Goal: Task Accomplishment & Management: Use online tool/utility

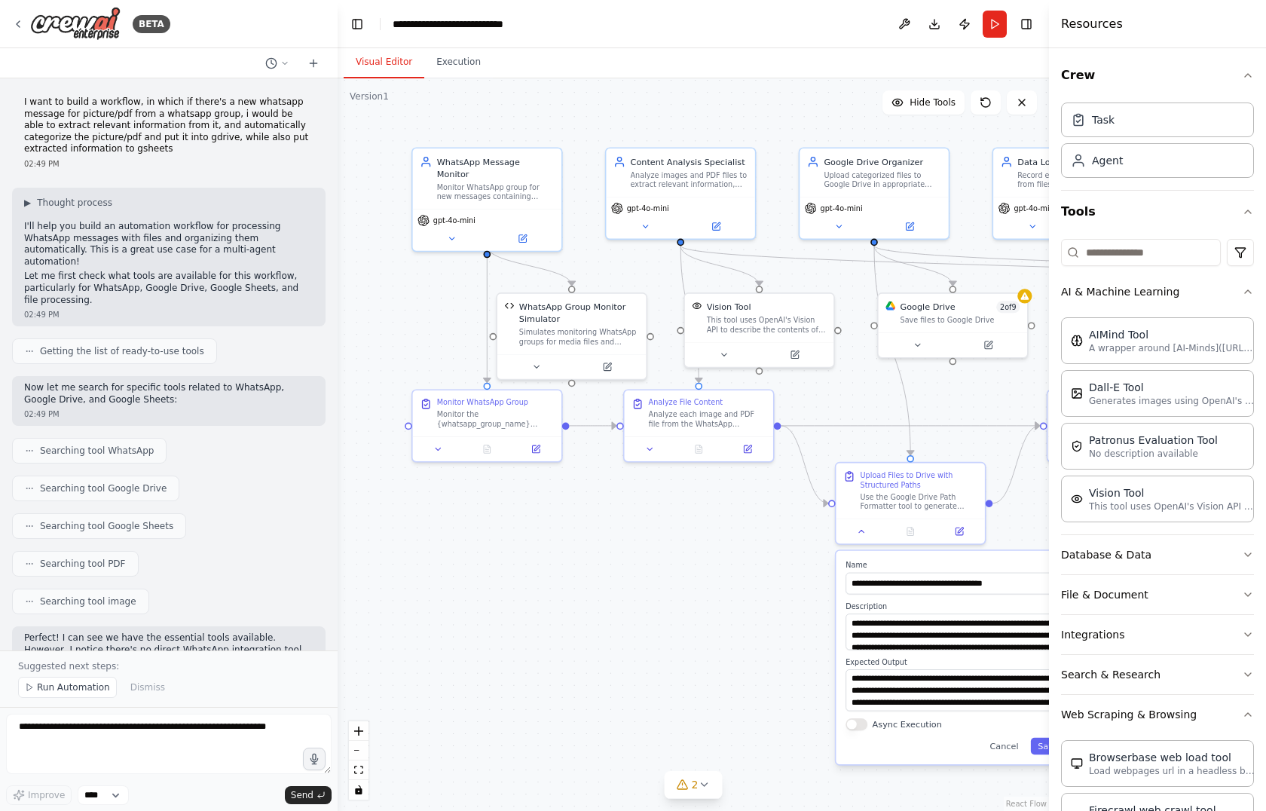
scroll to position [3922, 0]
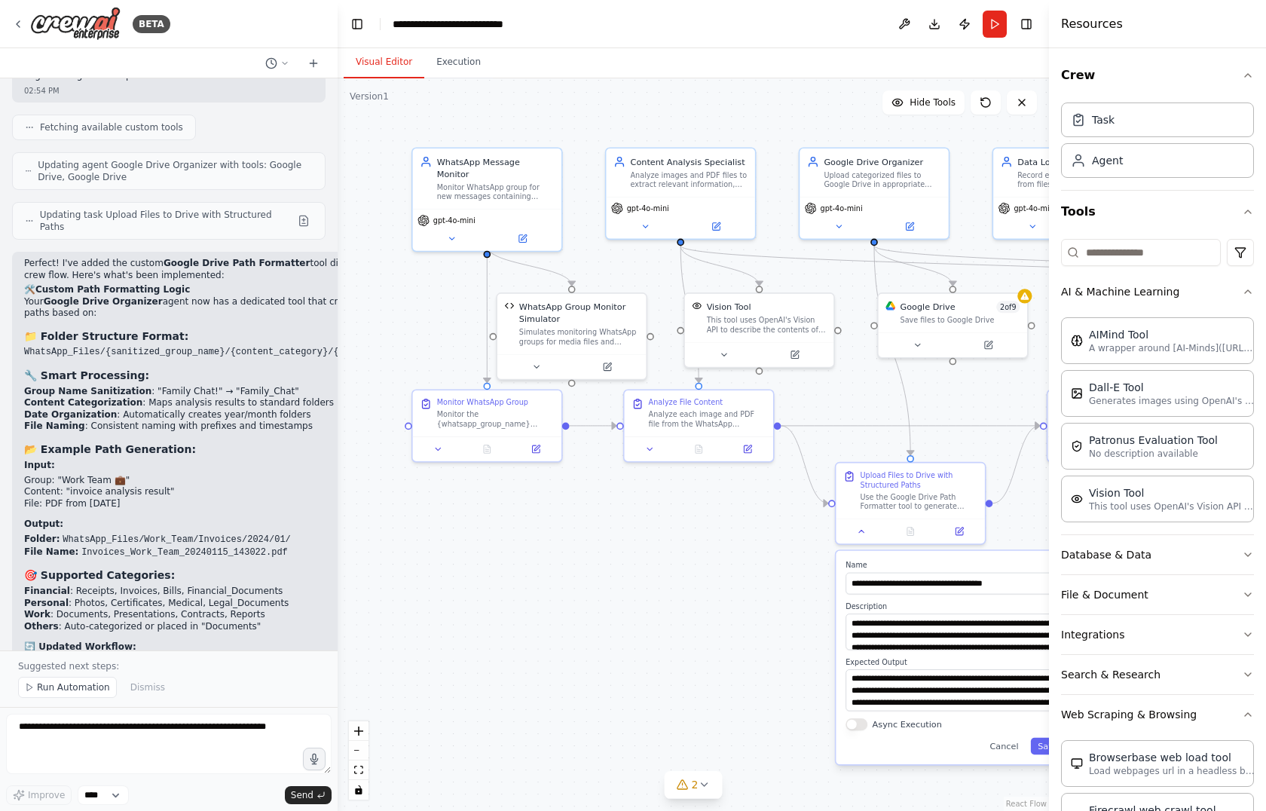
click at [521, 556] on div ".deletable-edge-delete-btn { width: 20px; height: 20px; border: 0px solid #ffff…" at bounding box center [692, 444] width 711 height 732
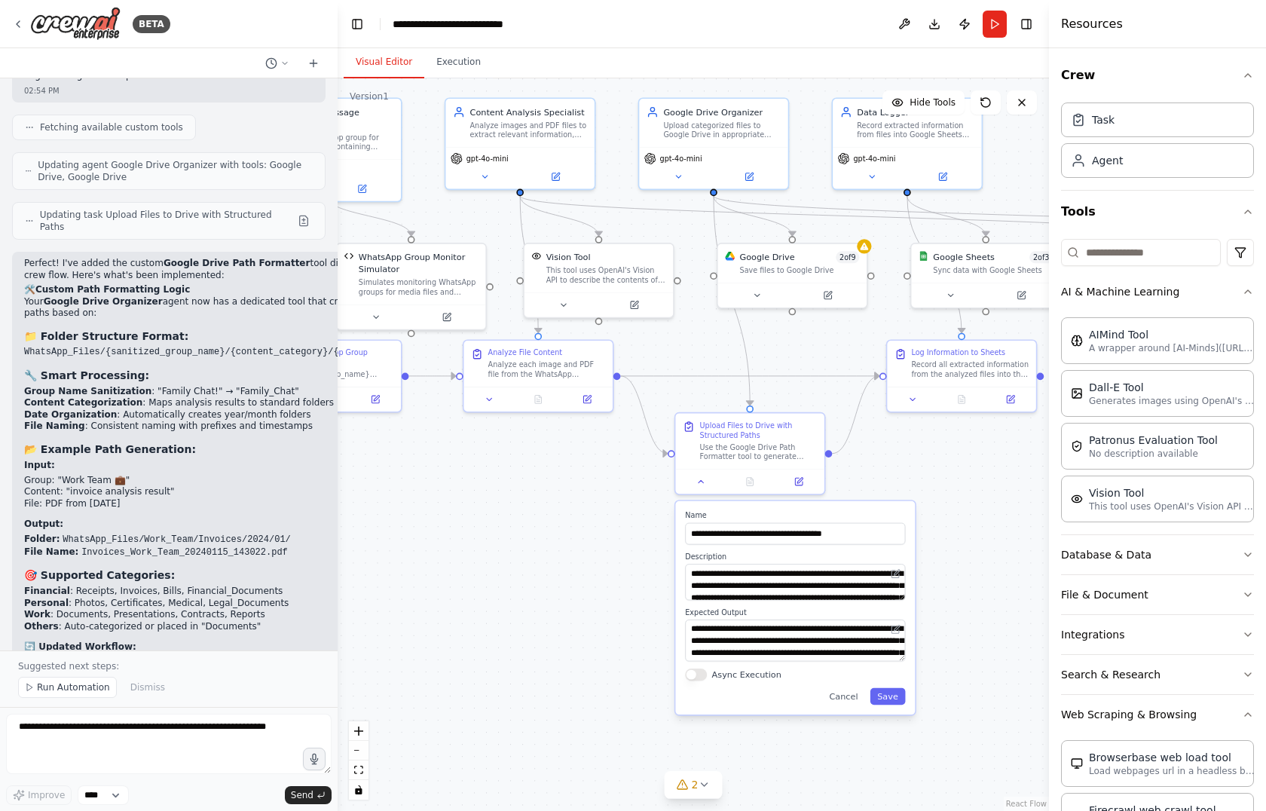
drag, startPoint x: 0, startPoint y: 0, endPoint x: 357, endPoint y: 503, distance: 617.0
click at [357, 503] on div ".deletable-edge-delete-btn { width: 20px; height: 20px; border: 0px solid #ffff…" at bounding box center [692, 444] width 711 height 732
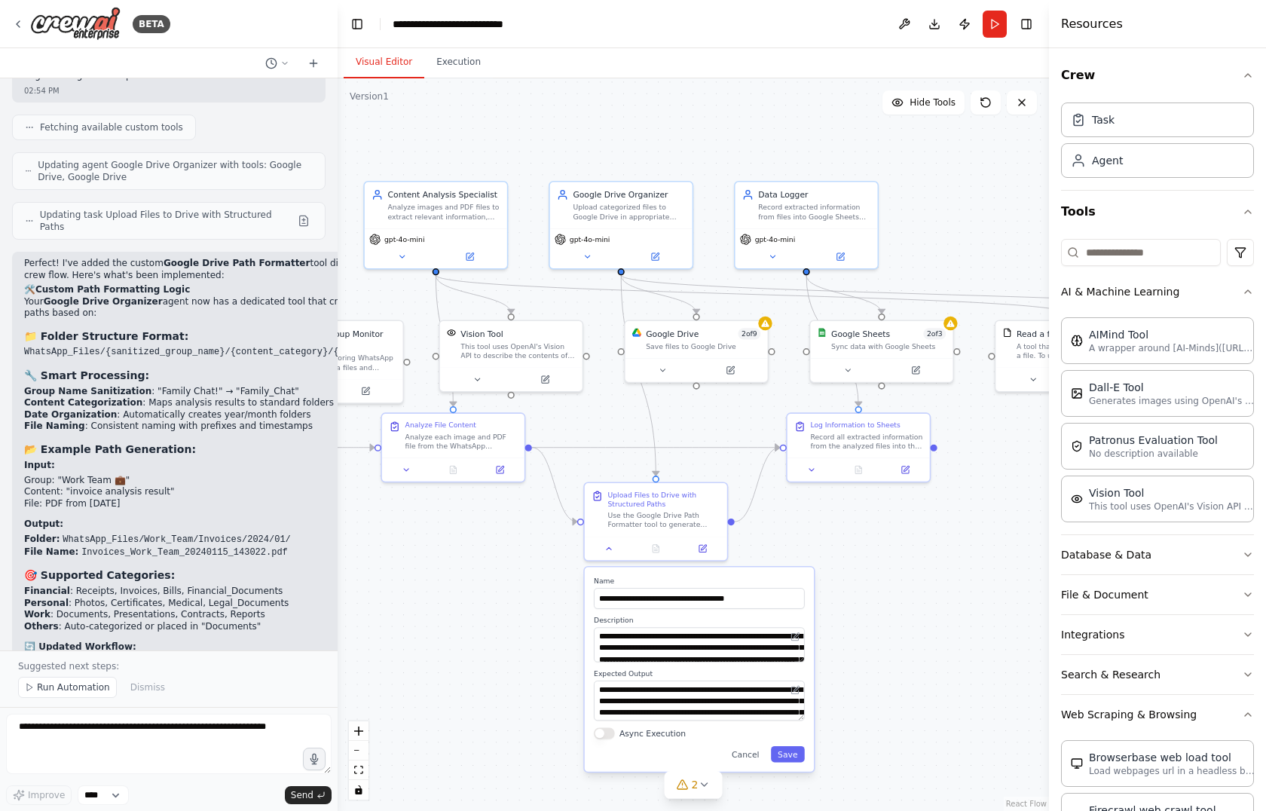
drag, startPoint x: 619, startPoint y: 633, endPoint x: 460, endPoint y: 694, distance: 171.0
click at [460, 694] on div ".deletable-edge-delete-btn { width: 20px; height: 20px; border: 0px solid #ffff…" at bounding box center [692, 444] width 711 height 732
click at [903, 619] on div ".deletable-edge-delete-btn { width: 20px; height: 20px; border: 0px solid #ffff…" at bounding box center [692, 444] width 711 height 732
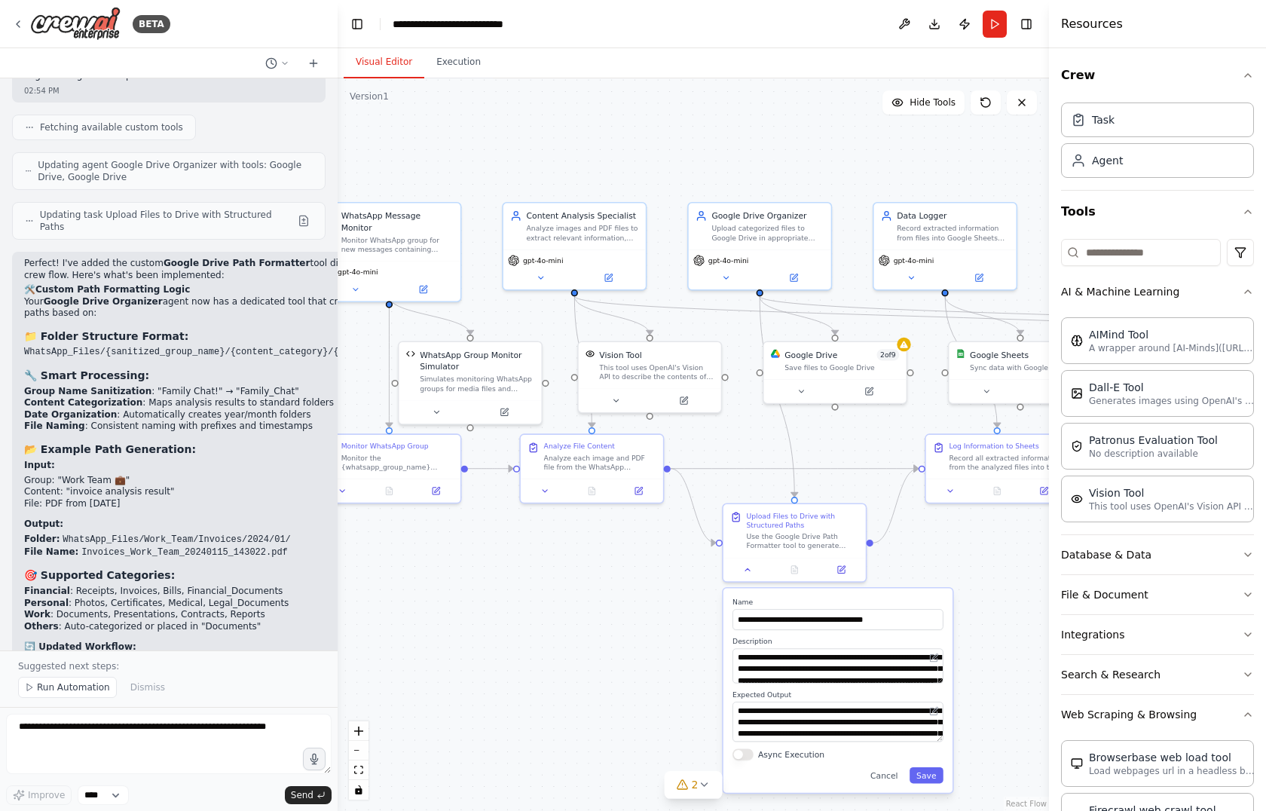
drag, startPoint x: 450, startPoint y: 604, endPoint x: 596, endPoint y: 626, distance: 147.0
click at [596, 626] on div ".deletable-edge-delete-btn { width: 20px; height: 20px; border: 0px solid #ffff…" at bounding box center [692, 444] width 711 height 732
click at [589, 224] on div "Analyze images and PDF files to extract relevant information, categorize conten…" at bounding box center [589, 231] width 112 height 19
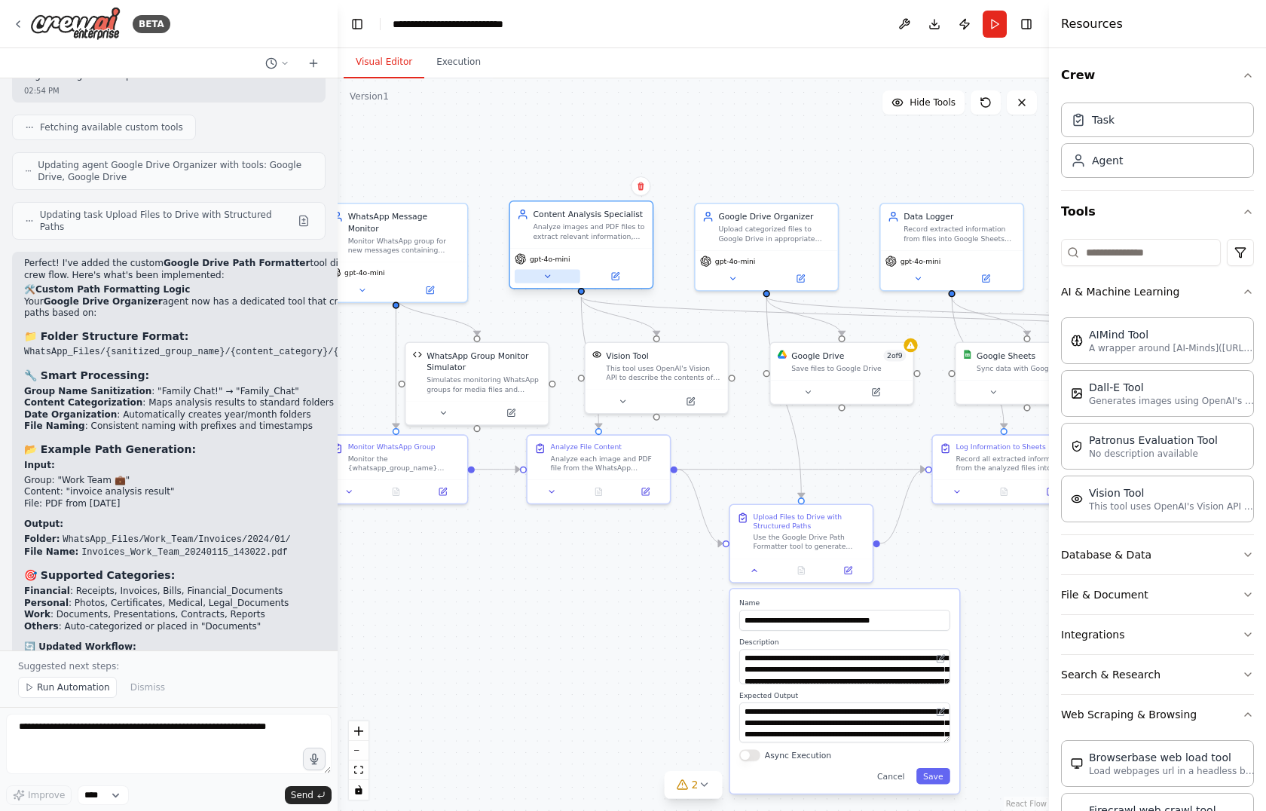
click at [545, 277] on icon at bounding box center [546, 275] width 9 height 9
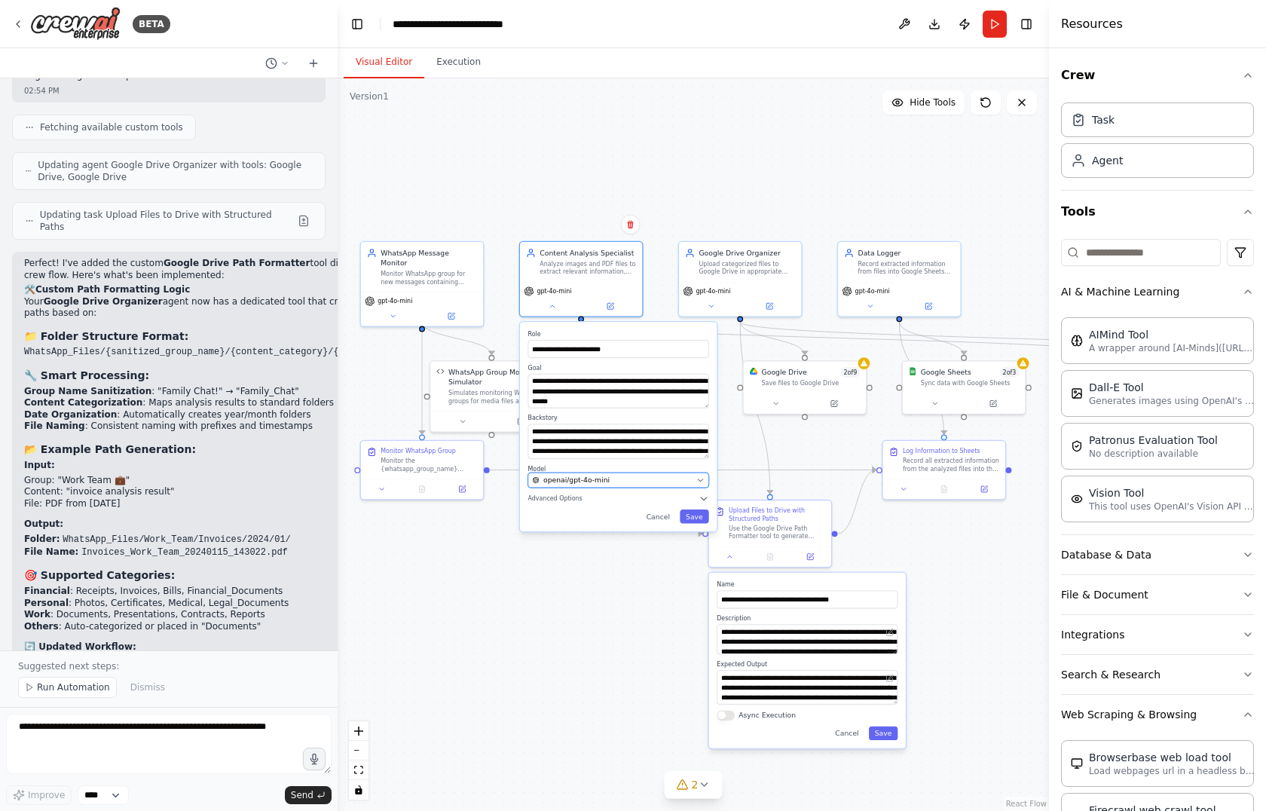
click at [568, 475] on span "openai/gpt-4o-mini" at bounding box center [576, 480] width 66 height 10
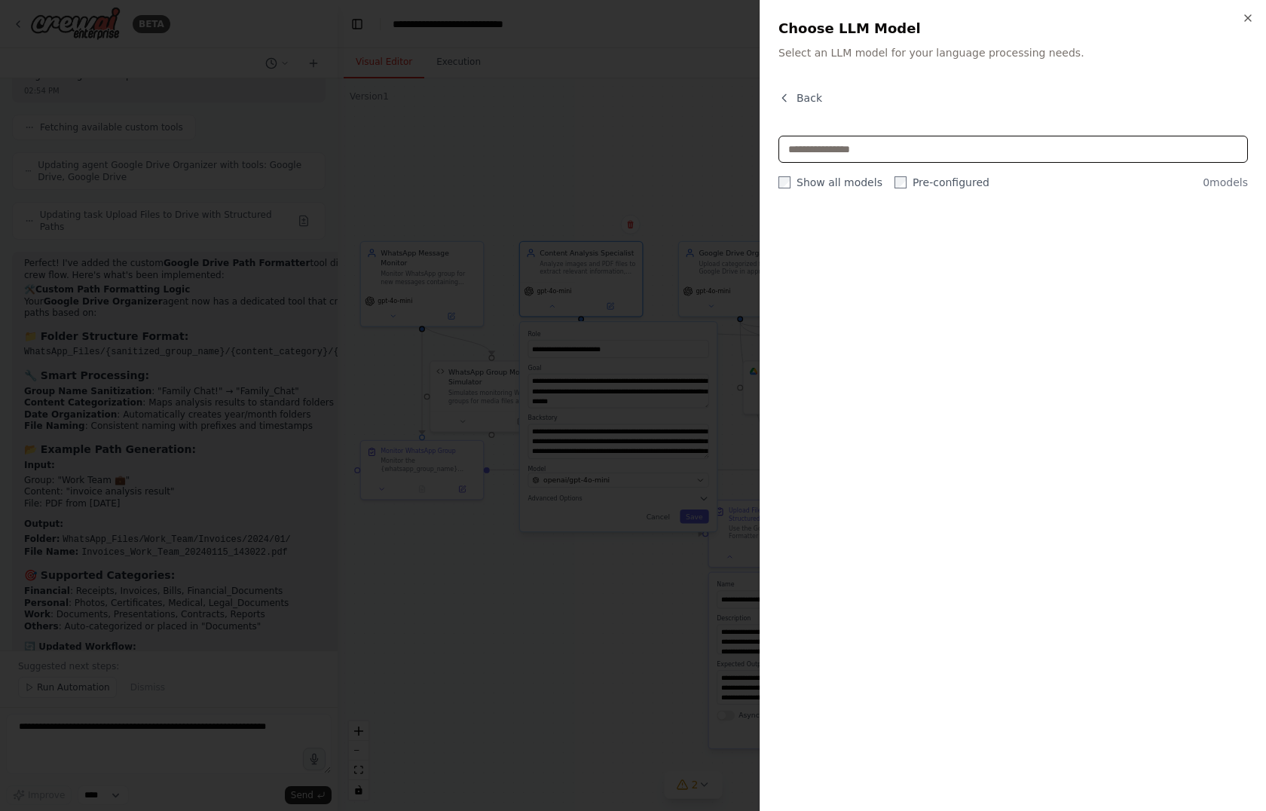
click at [850, 154] on input "text" at bounding box center [1012, 149] width 469 height 27
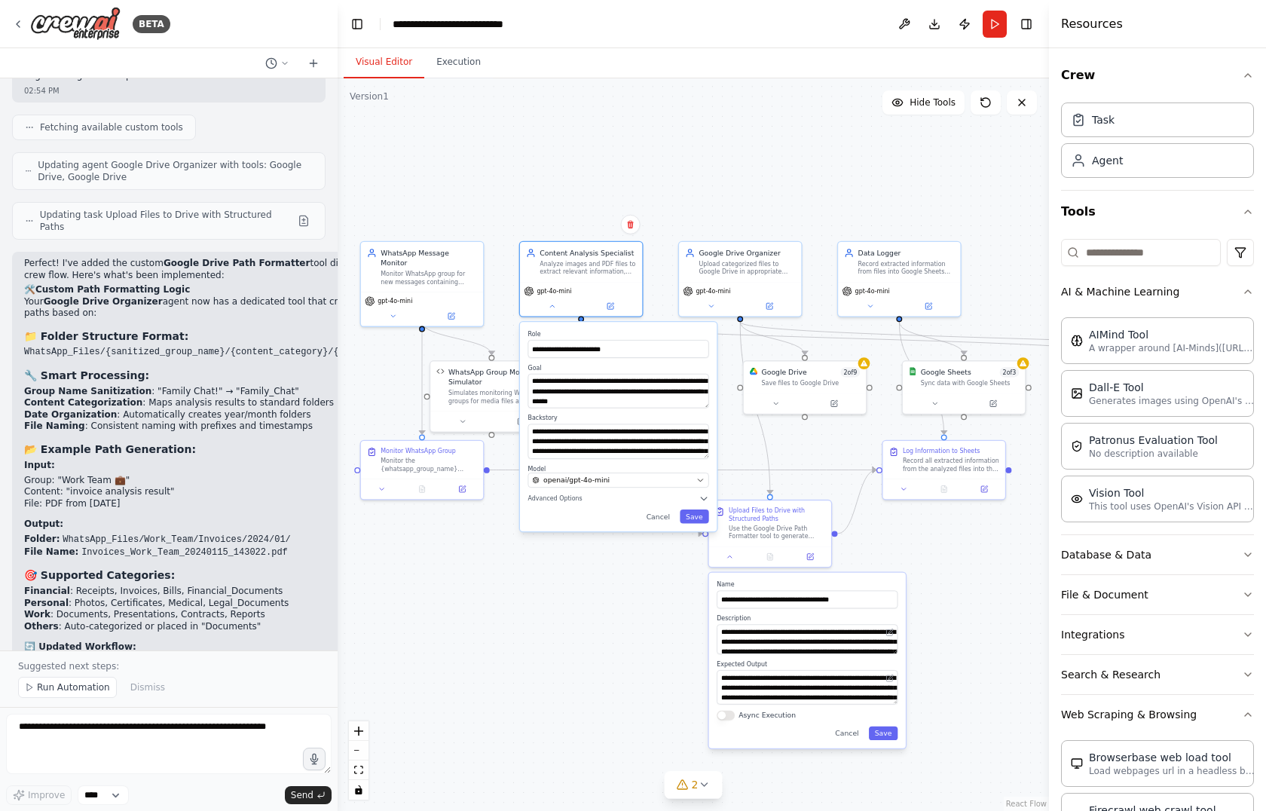
click at [611, 181] on div ".deletable-edge-delete-btn { width: 20px; height: 20px; border: 0px solid #ffff…" at bounding box center [692, 444] width 711 height 732
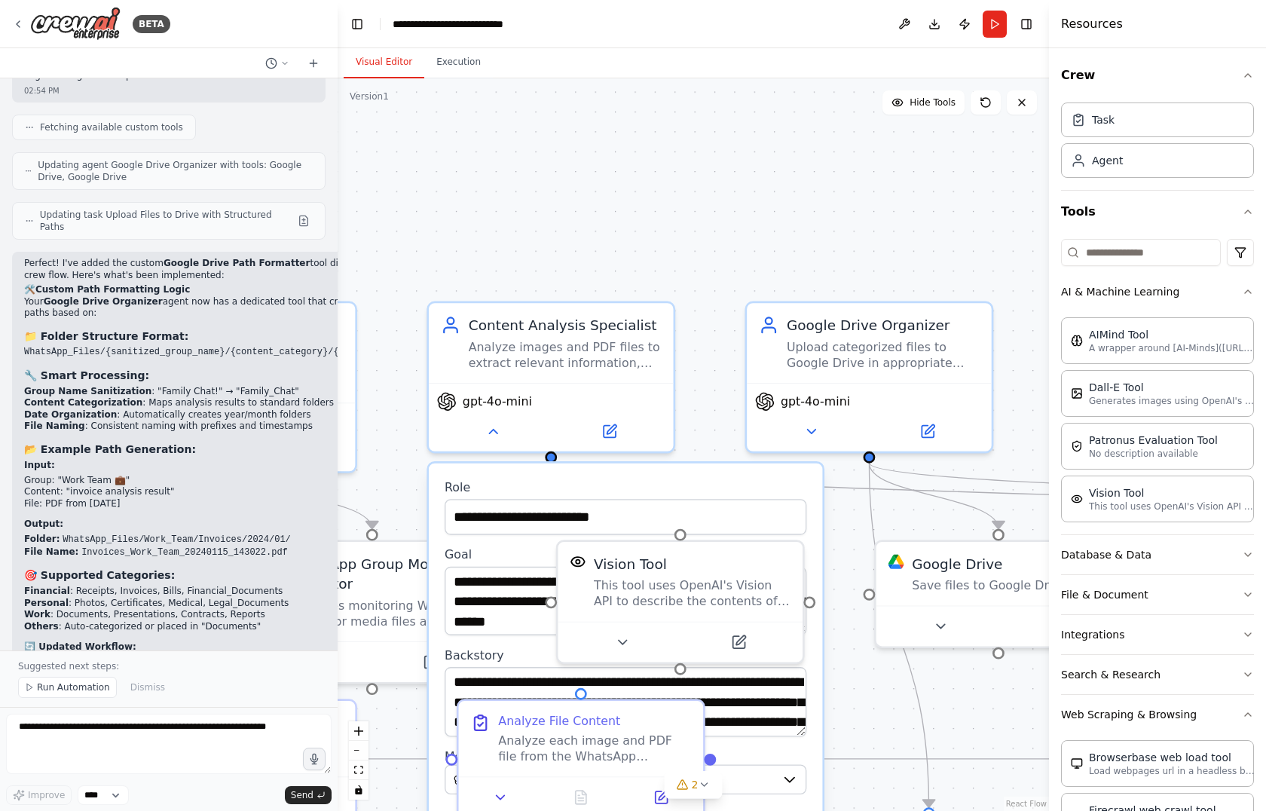
click at [732, 194] on div ".deletable-edge-delete-btn { width: 20px; height: 20px; border: 0px solid #ffff…" at bounding box center [692, 444] width 711 height 732
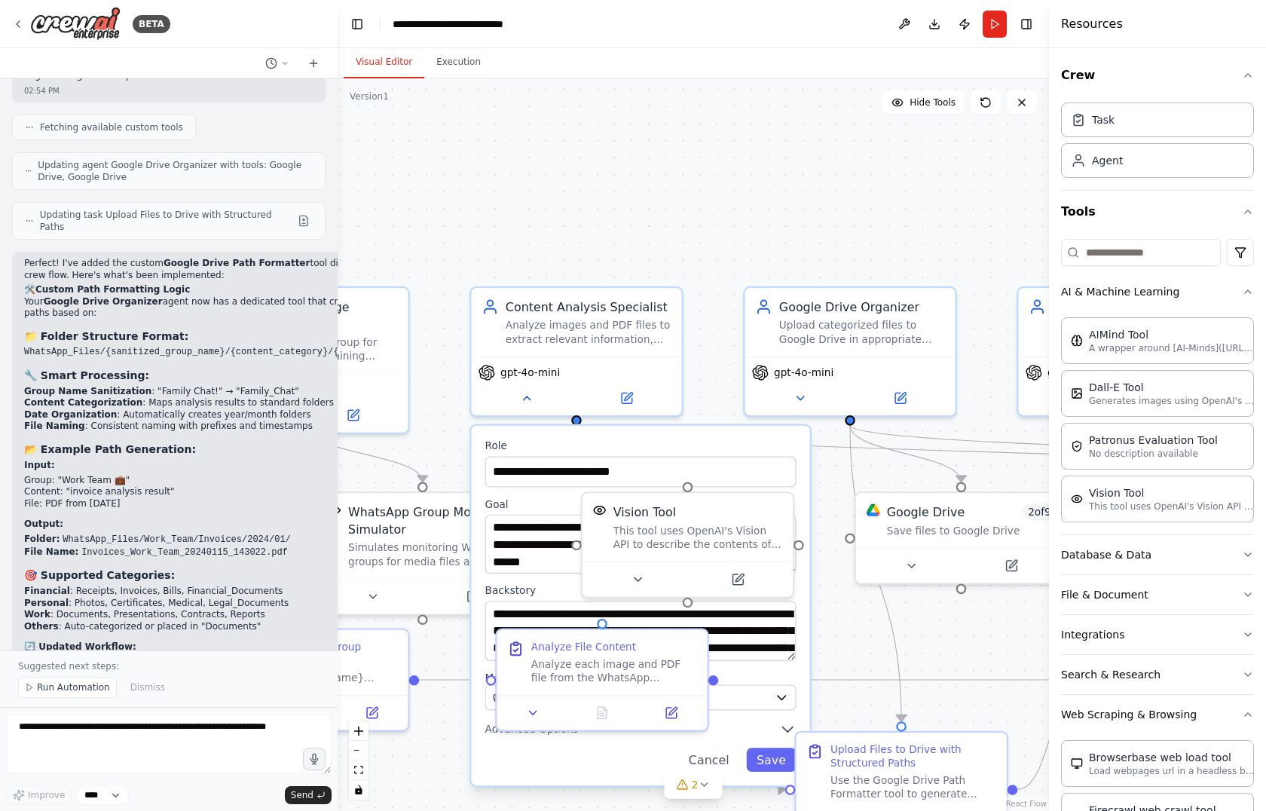
click at [732, 194] on div ".deletable-edge-delete-btn { width: 20px; height: 20px; border: 0px solid #ffff…" at bounding box center [692, 444] width 711 height 732
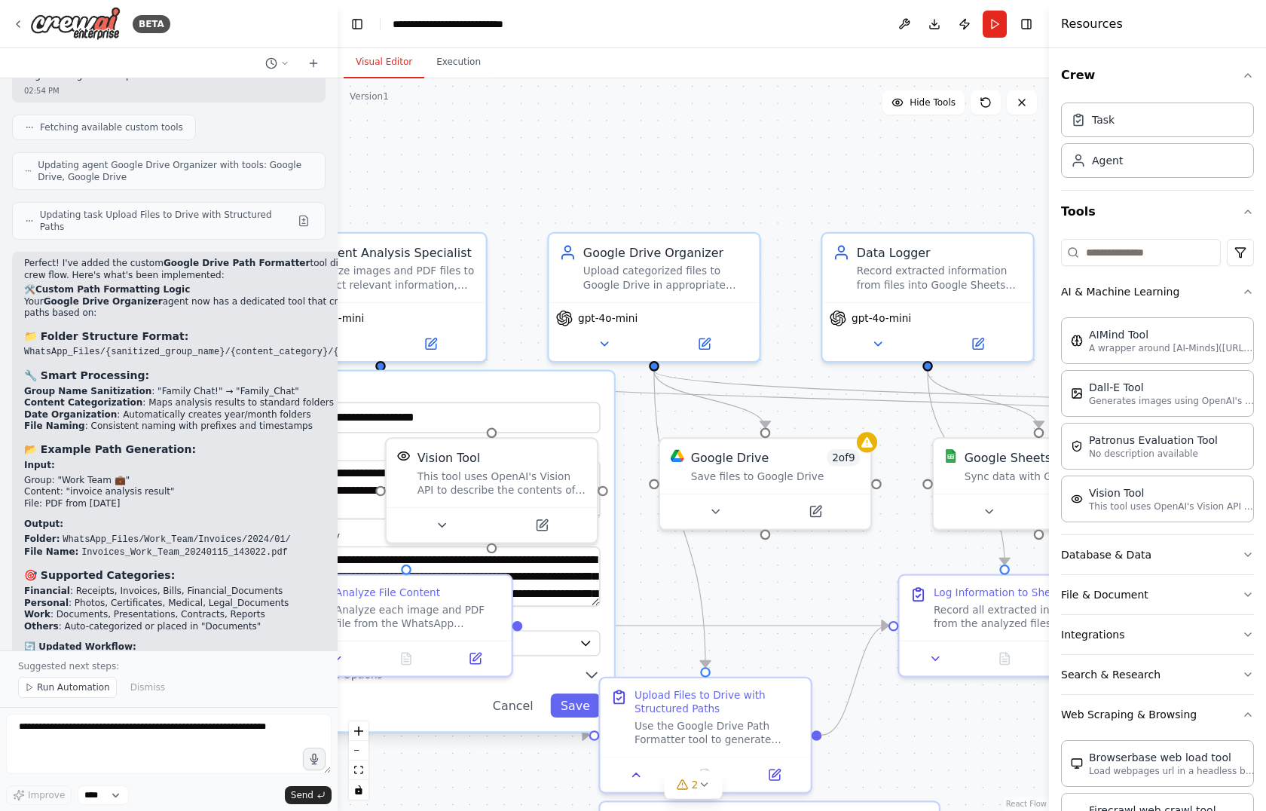
drag, startPoint x: 732, startPoint y: 194, endPoint x: 535, endPoint y: 139, distance: 204.9
click at [535, 139] on div ".deletable-edge-delete-btn { width: 20px; height: 20px; border: 0px solid #ffff…" at bounding box center [692, 444] width 711 height 732
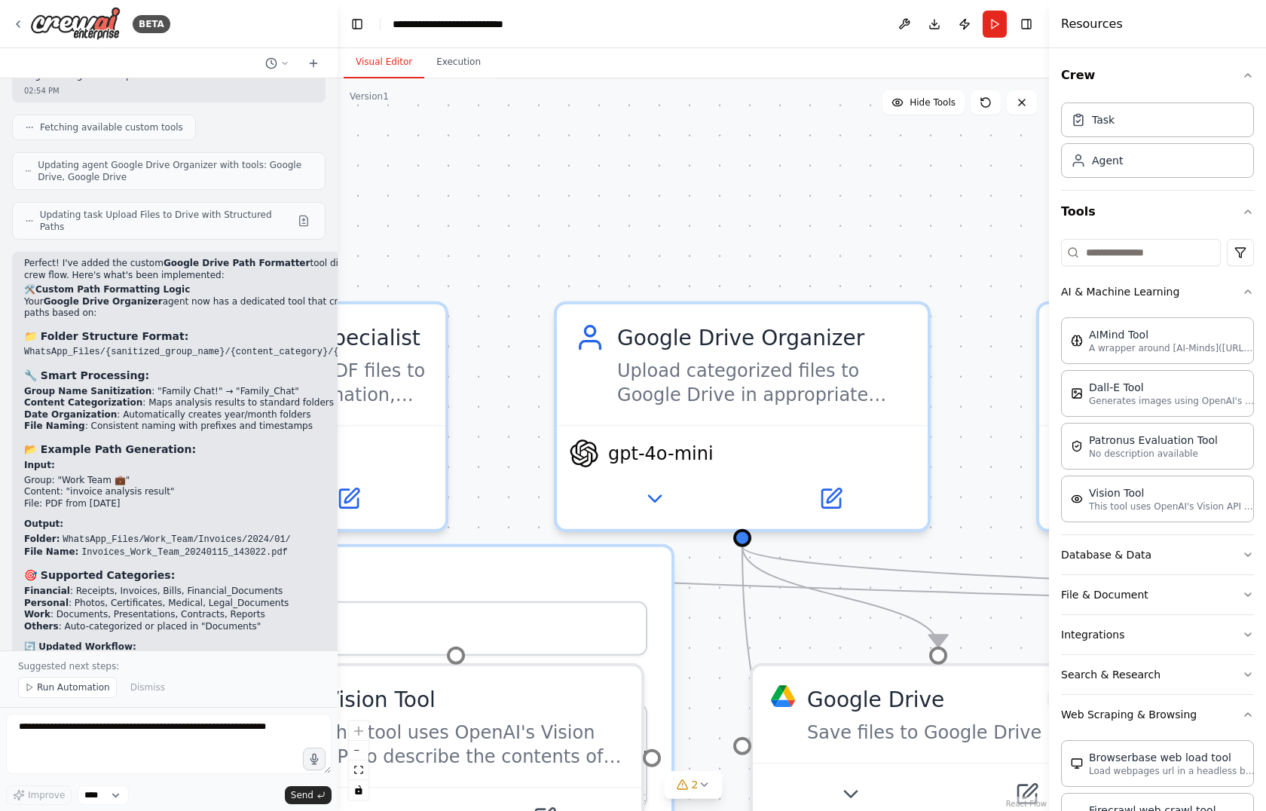
click at [658, 150] on div ".deletable-edge-delete-btn { width: 20px; height: 20px; border: 0px solid #ffff…" at bounding box center [692, 444] width 711 height 732
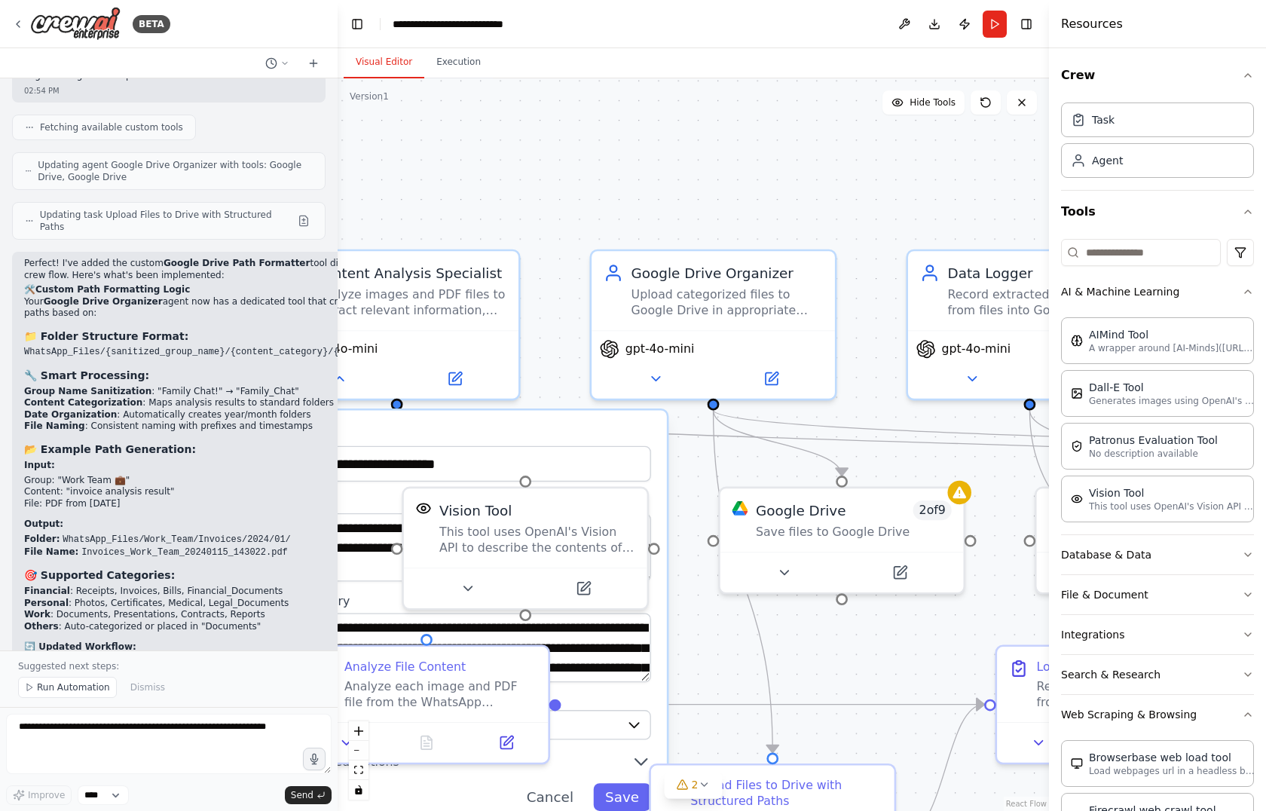
click at [588, 208] on div ".deletable-edge-delete-btn { width: 20px; height: 20px; border: 0px solid #ffff…" at bounding box center [692, 444] width 711 height 732
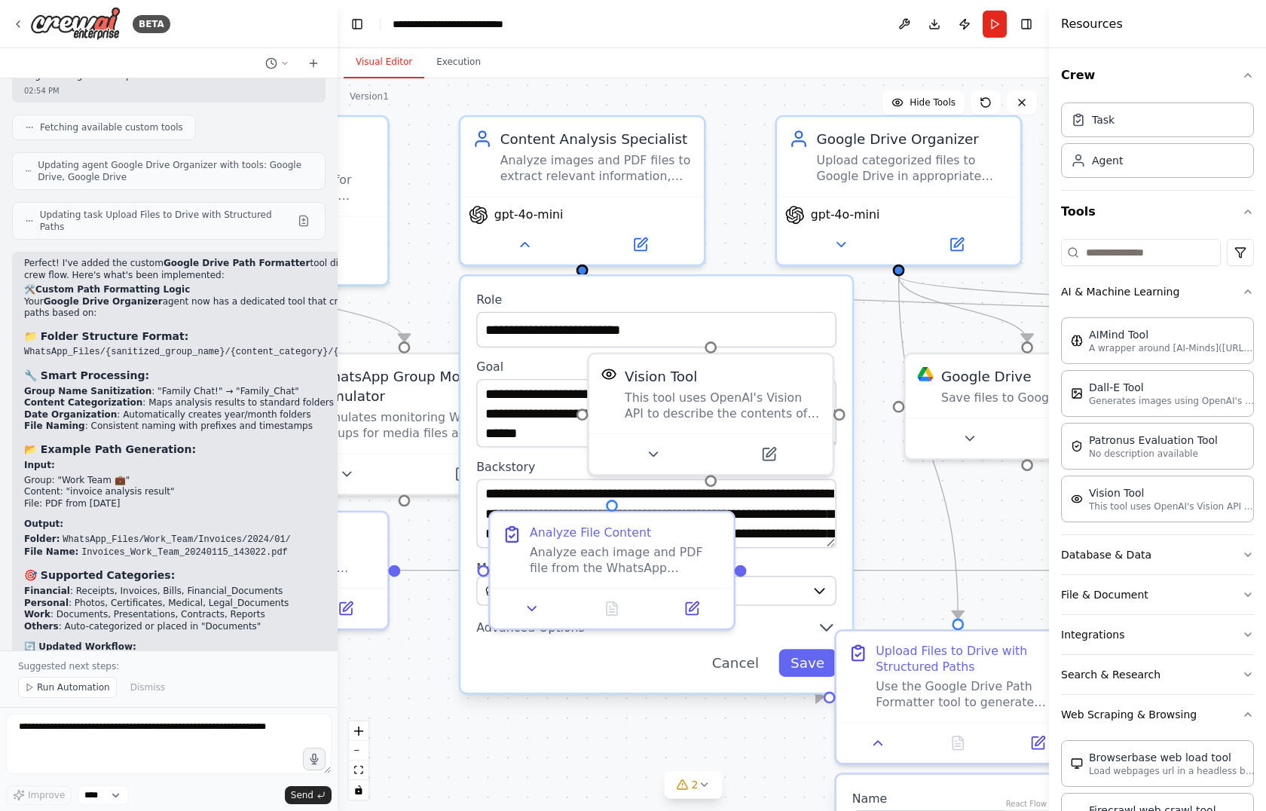
drag, startPoint x: 663, startPoint y: 166, endPoint x: 865, endPoint y: 17, distance: 251.0
click at [865, 17] on main "**********" at bounding box center [692, 405] width 711 height 811
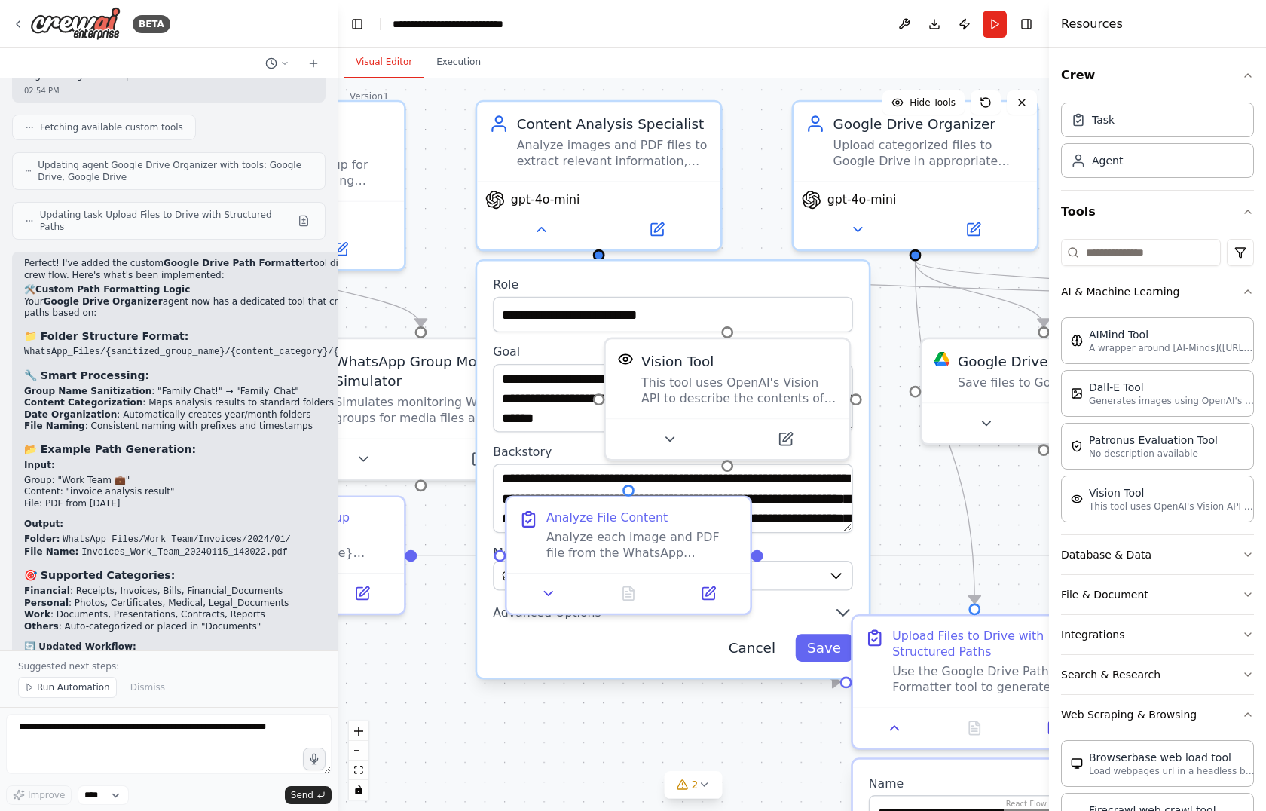
click at [752, 655] on button "Cancel" at bounding box center [751, 648] width 71 height 28
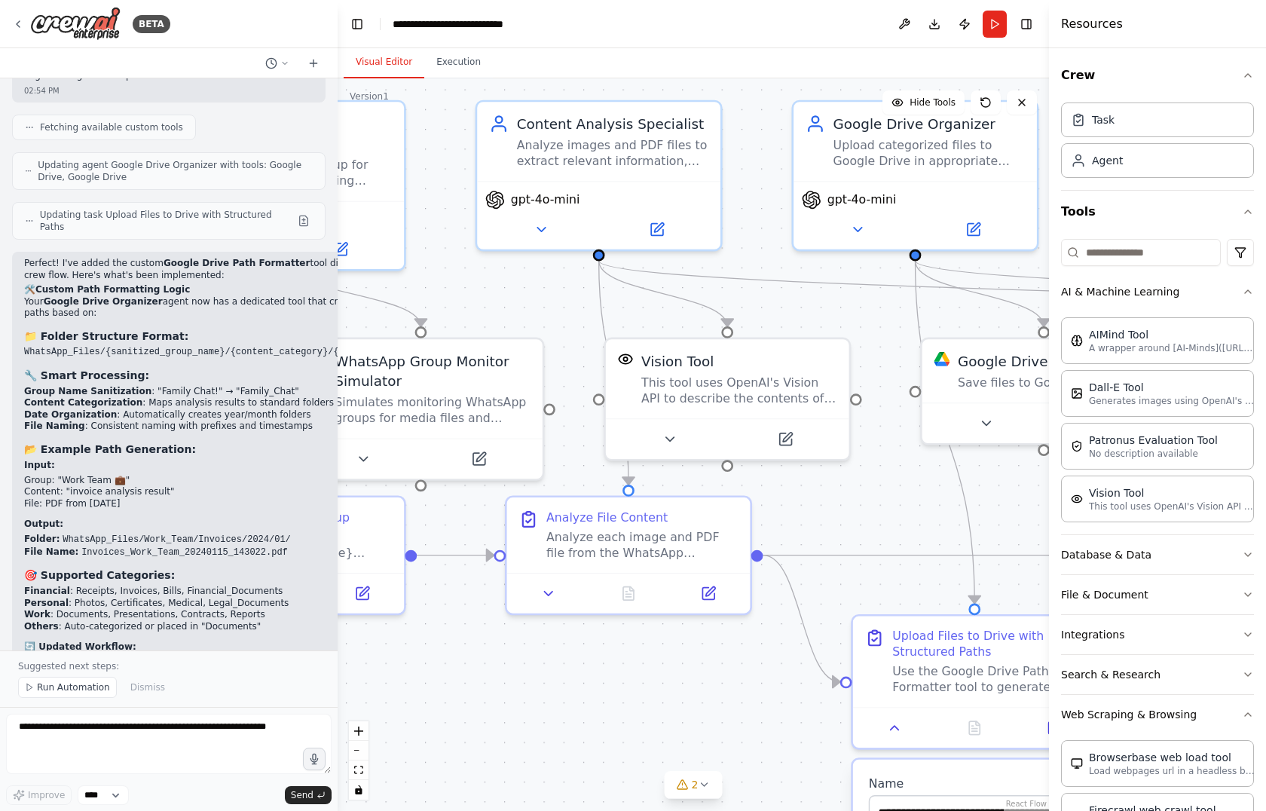
click at [702, 634] on div ".deletable-edge-delete-btn { width: 20px; height: 20px; border: 0px solid #ffff…" at bounding box center [692, 444] width 711 height 732
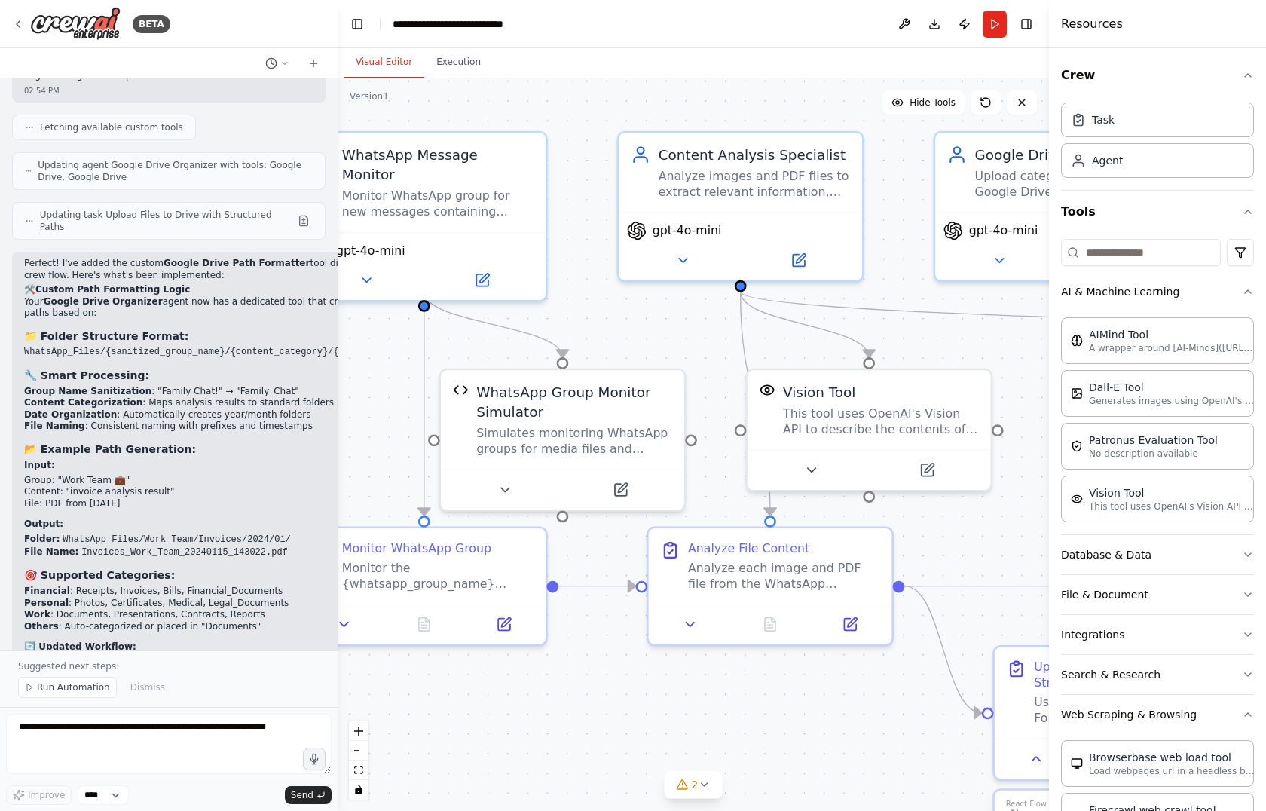
drag, startPoint x: 670, startPoint y: 667, endPoint x: 812, endPoint y: 698, distance: 144.9
click at [812, 698] on div ".deletable-edge-delete-btn { width: 20px; height: 20px; border: 0px solid #ffff…" at bounding box center [692, 444] width 711 height 732
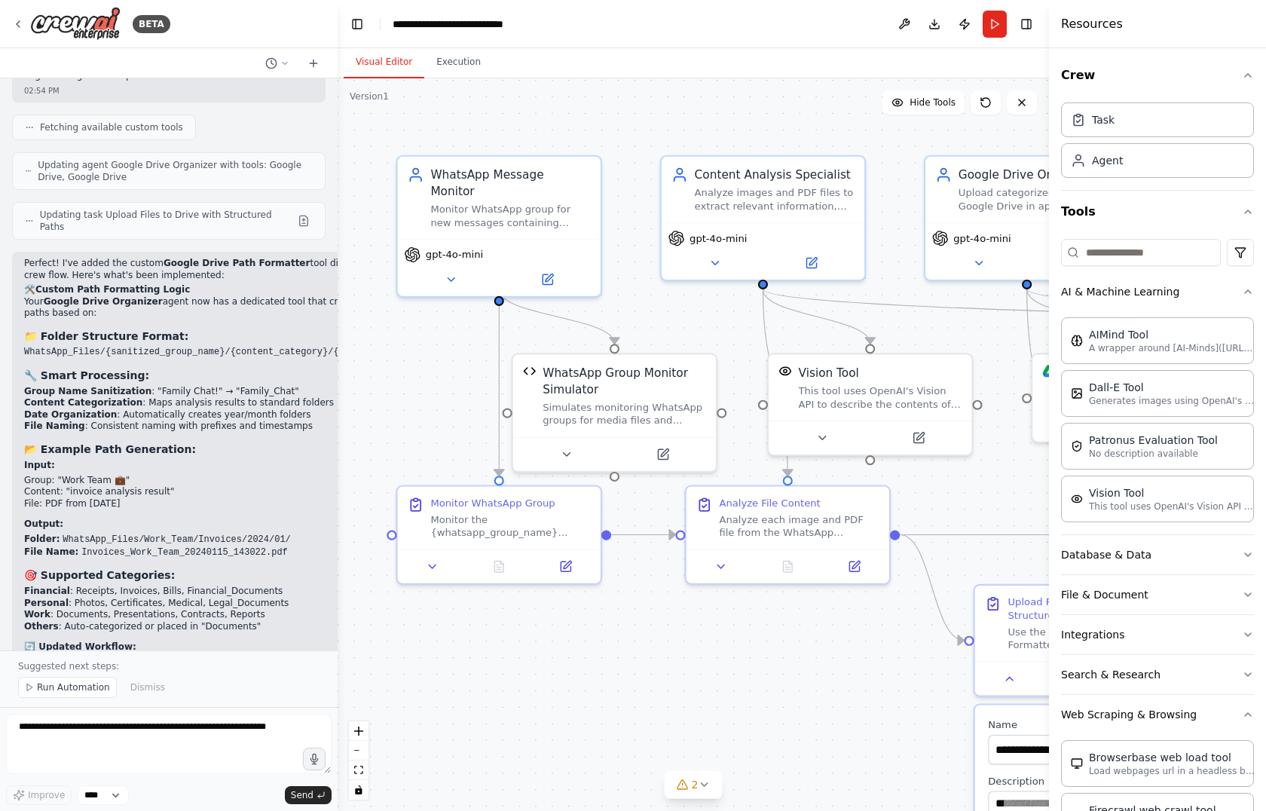
drag, startPoint x: 812, startPoint y: 698, endPoint x: 824, endPoint y: 627, distance: 72.6
click at [824, 627] on div ".deletable-edge-delete-btn { width: 20px; height: 20px; border: 0px solid #ffff…" at bounding box center [692, 444] width 711 height 732
click at [615, 405] on div "Simulates monitoring WhatsApp groups for media files and returns mock data in t…" at bounding box center [625, 408] width 163 height 26
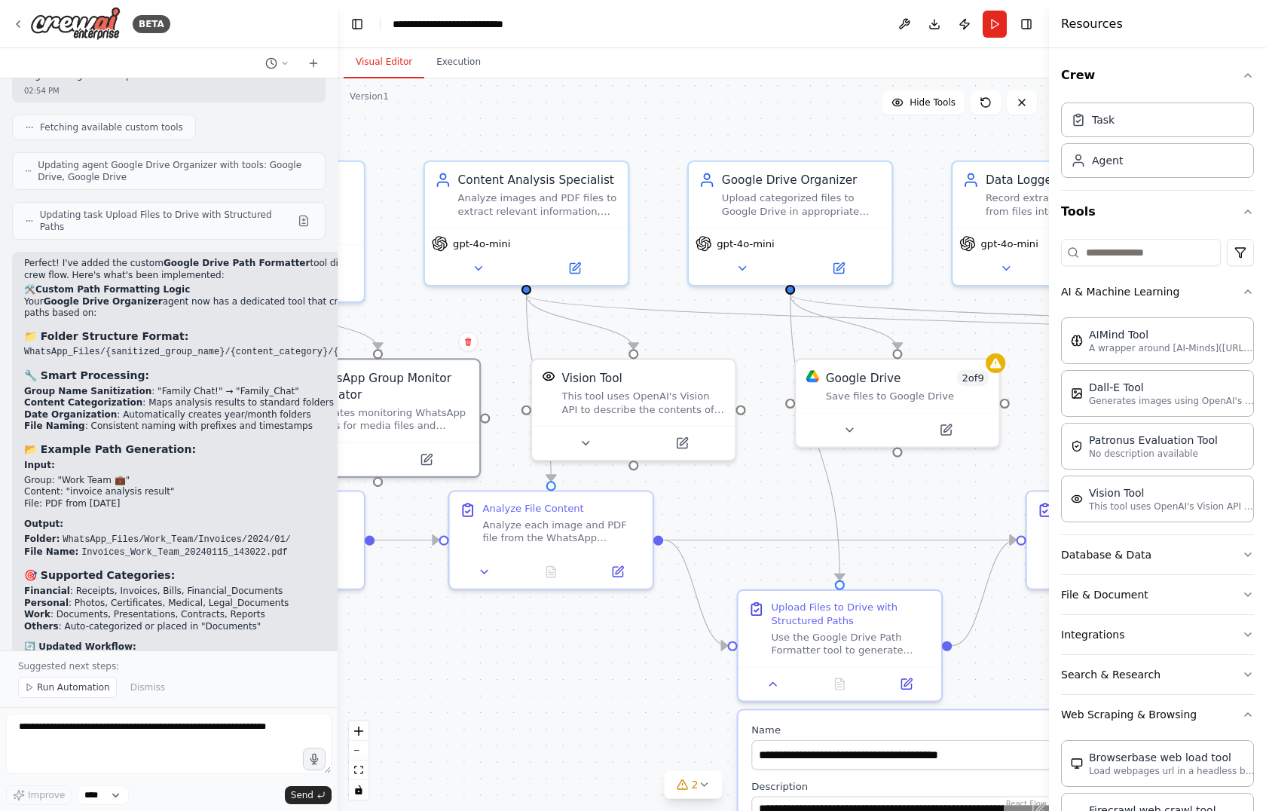
drag, startPoint x: 901, startPoint y: 334, endPoint x: 653, endPoint y: 340, distance: 247.9
click at [653, 340] on div ".deletable-edge-delete-btn { width: 20px; height: 20px; border: 0px solid #ffff…" at bounding box center [692, 444] width 711 height 732
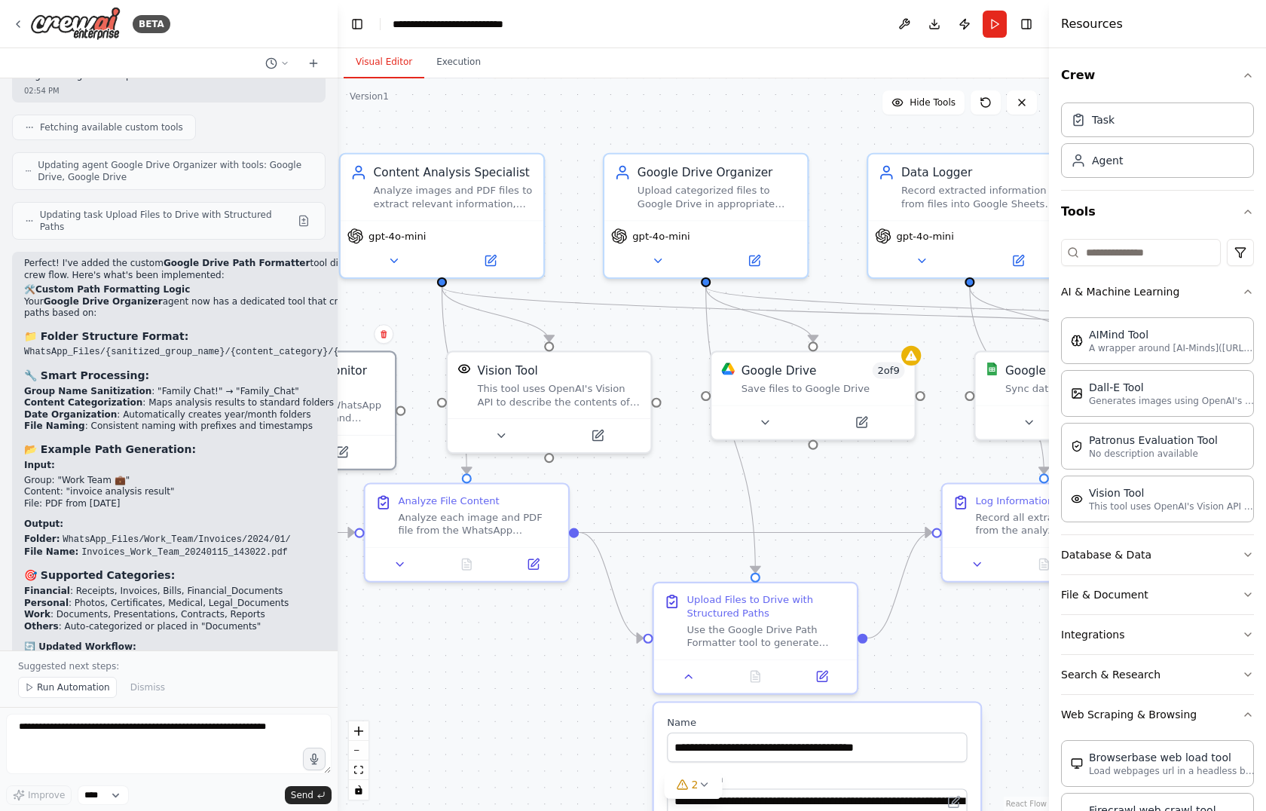
drag, startPoint x: 689, startPoint y: 340, endPoint x: 509, endPoint y: 334, distance: 180.1
click at [509, 334] on div ".deletable-edge-delete-btn { width: 20px; height: 20px; border: 0px solid #ffff…" at bounding box center [692, 444] width 711 height 732
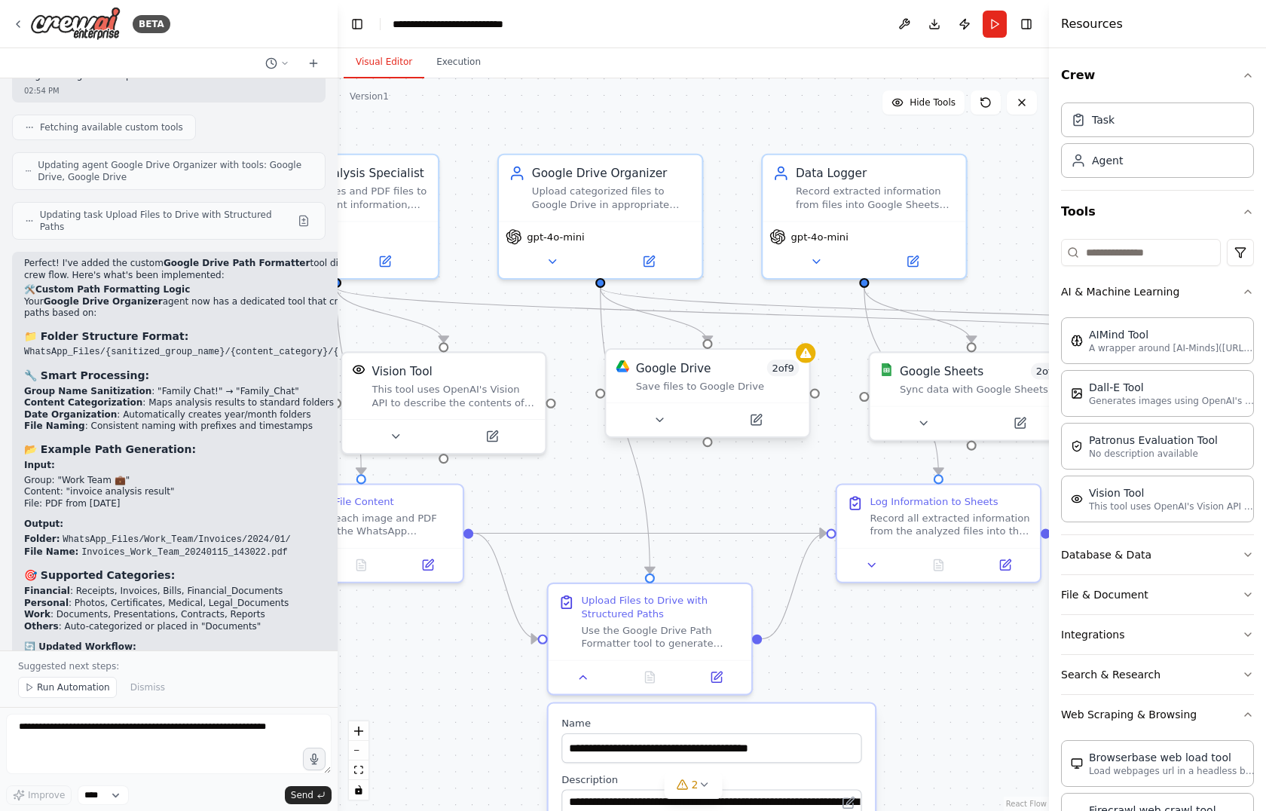
click at [786, 383] on div "Save files to Google Drive" at bounding box center [717, 387] width 163 height 14
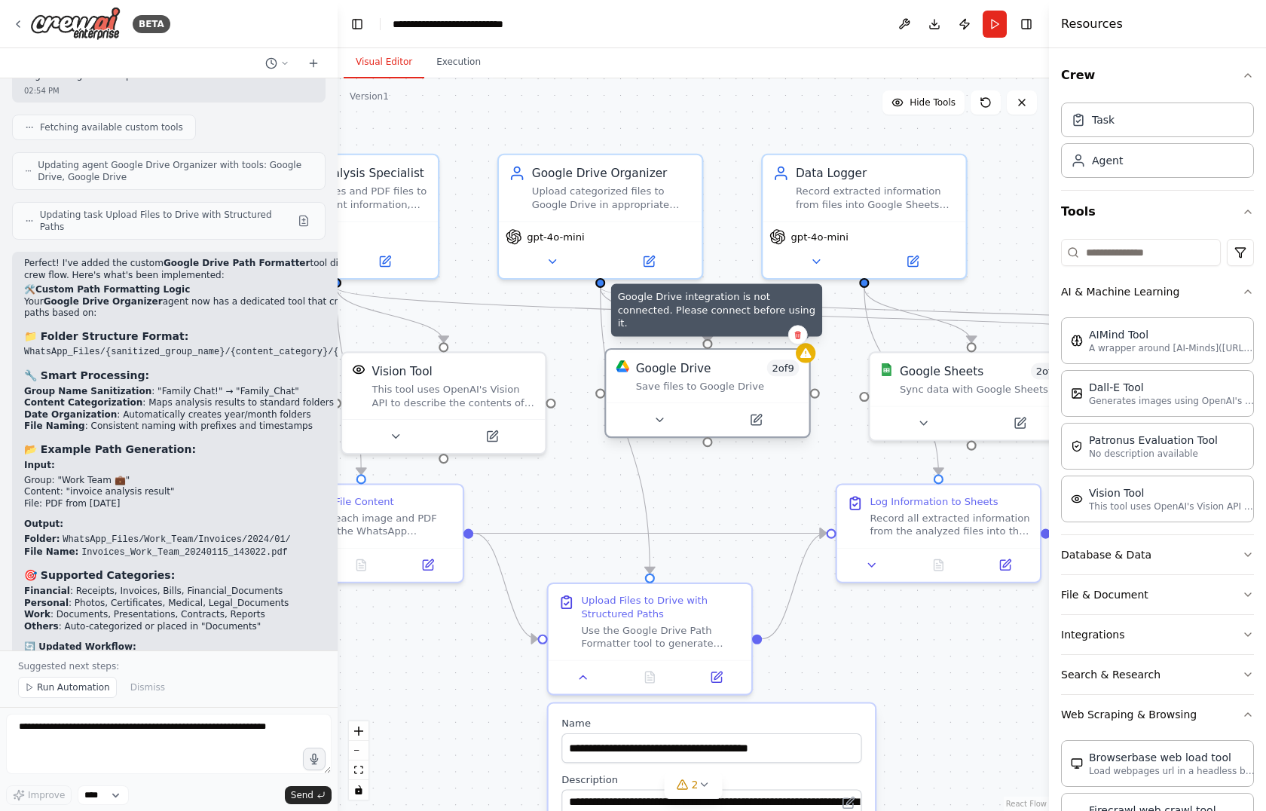
click at [808, 357] on icon at bounding box center [805, 353] width 11 height 10
click at [777, 369] on span "2 of 9" at bounding box center [783, 367] width 32 height 17
click at [713, 398] on div "Google Drive 2 of 9 Save files to Google Drive" at bounding box center [707, 376] width 203 height 53
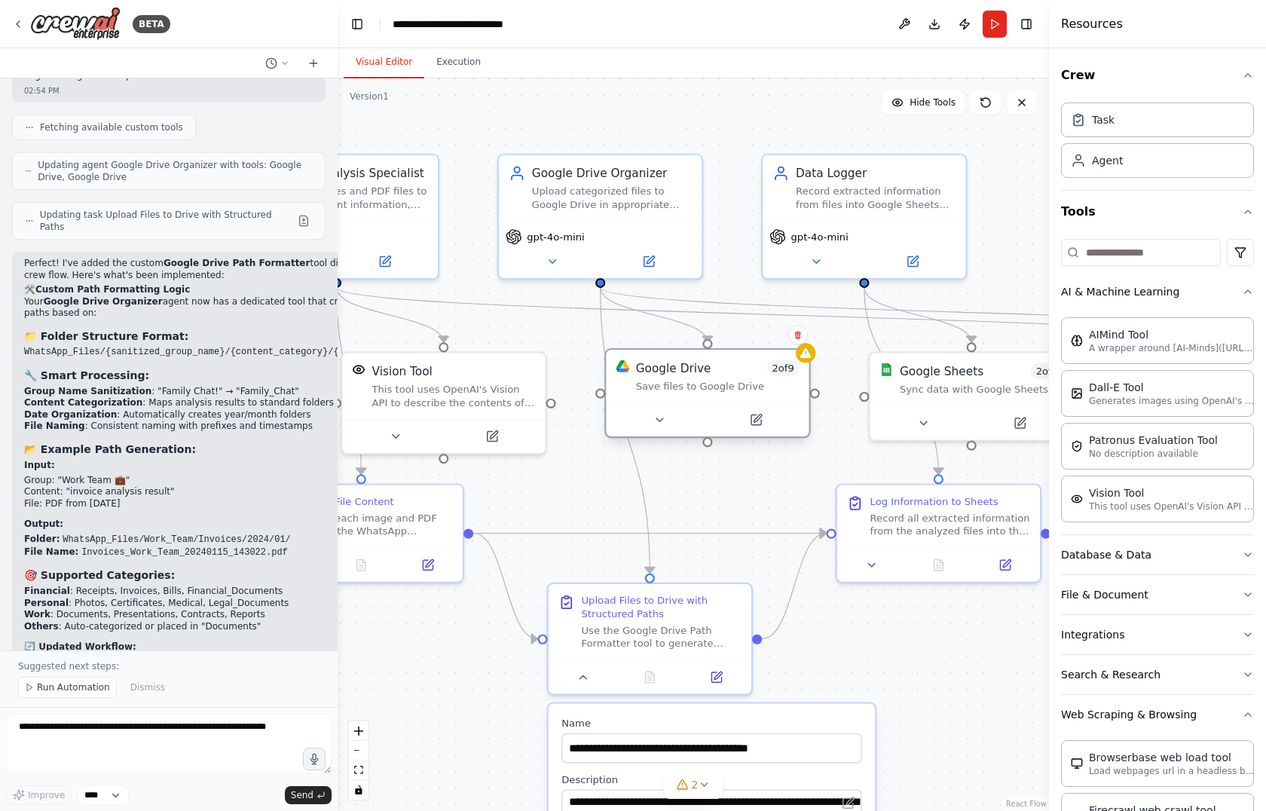
click at [713, 398] on div "Google Drive 2 of 9 Save files to Google Drive" at bounding box center [707, 376] width 203 height 53
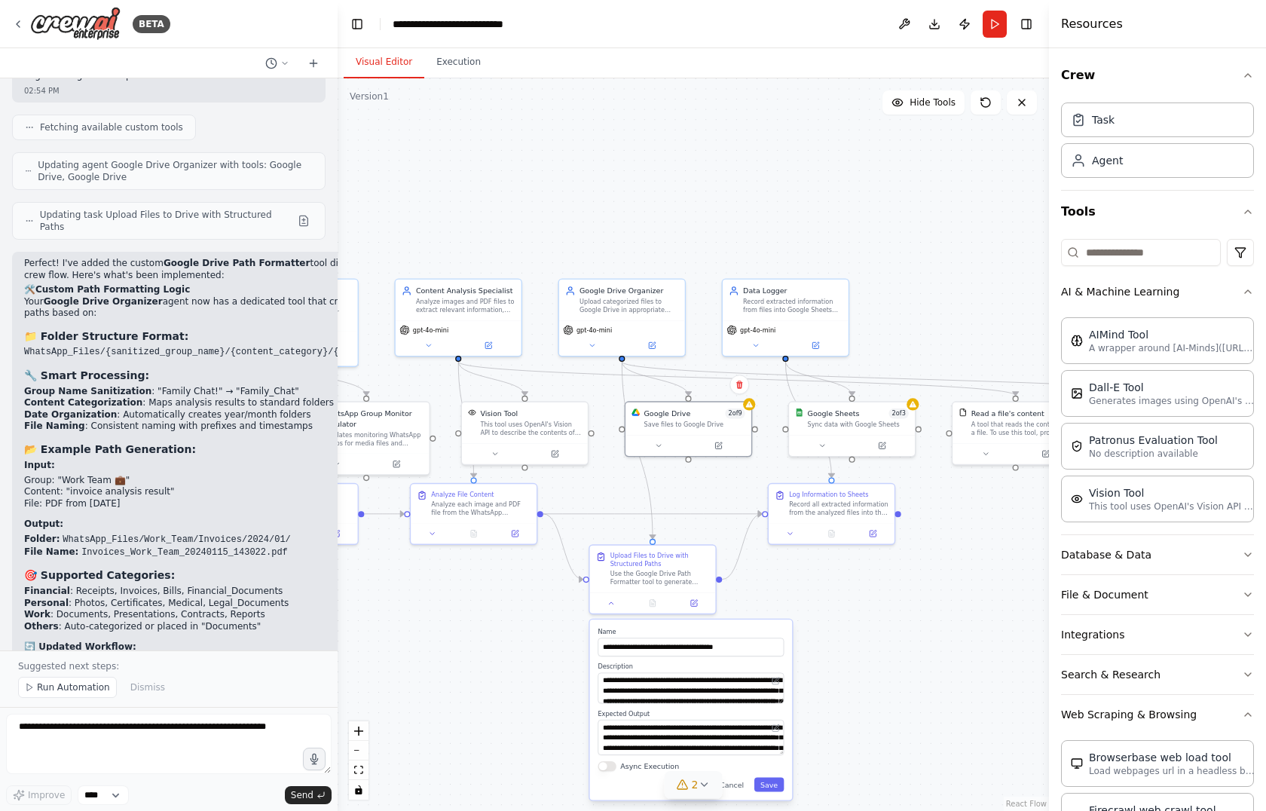
click at [701, 789] on icon at bounding box center [704, 784] width 12 height 12
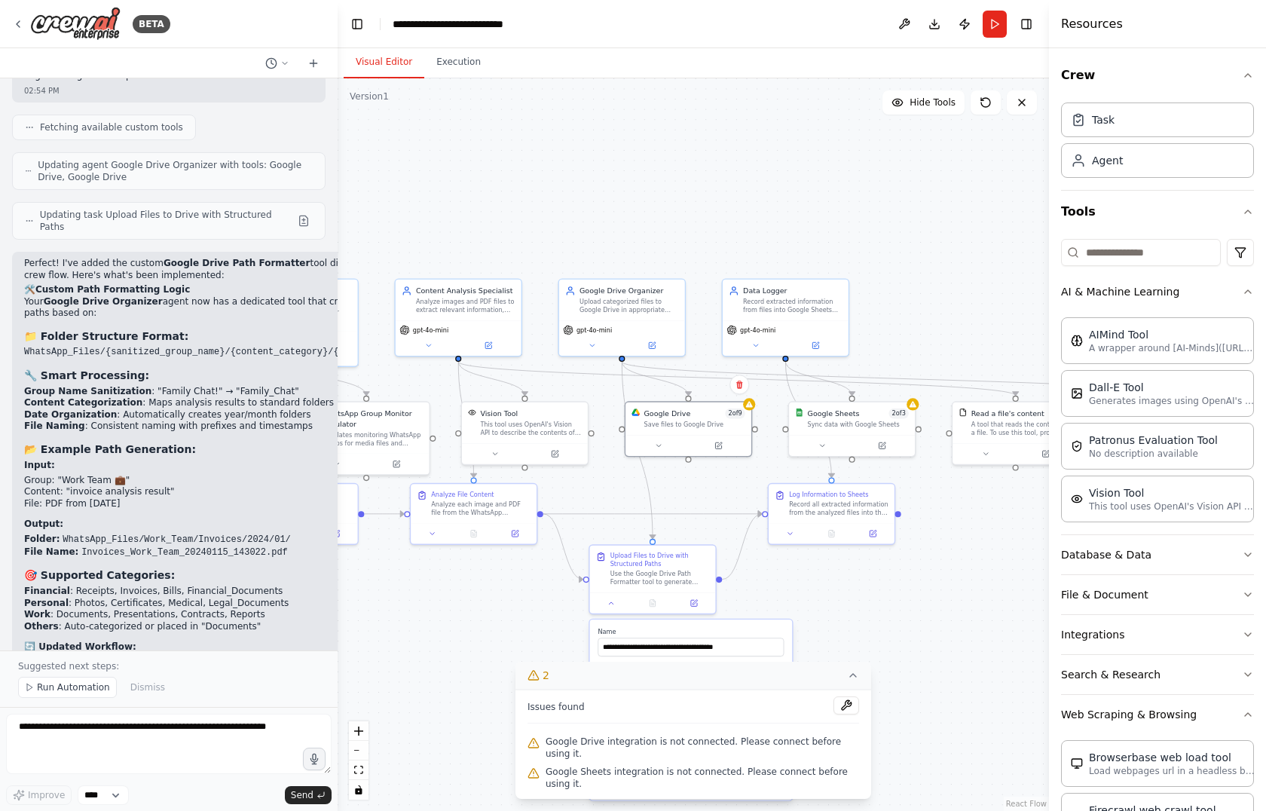
click at [660, 759] on span "Google Drive integration is not connected. Please connect before using it." at bounding box center [701, 747] width 313 height 24
click at [833, 714] on button at bounding box center [846, 705] width 26 height 18
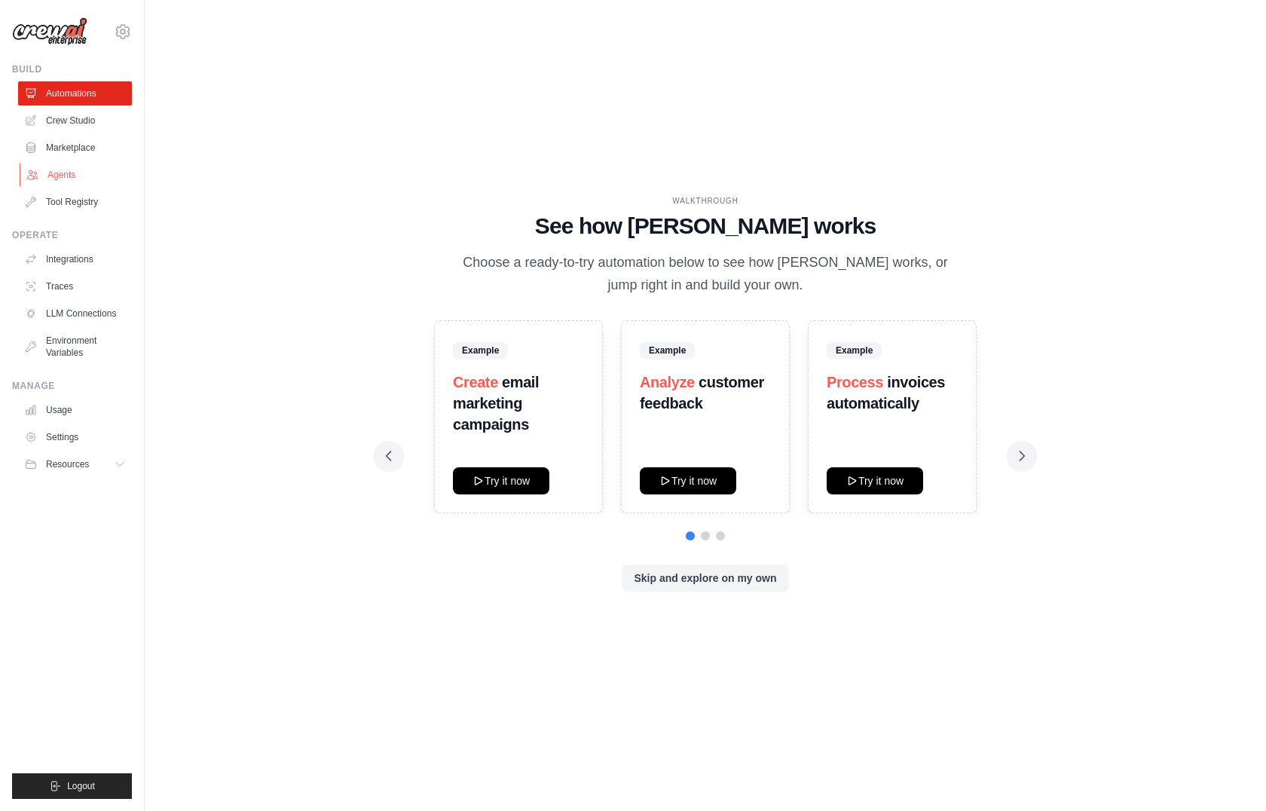
click at [96, 169] on link "Agents" at bounding box center [77, 175] width 114 height 24
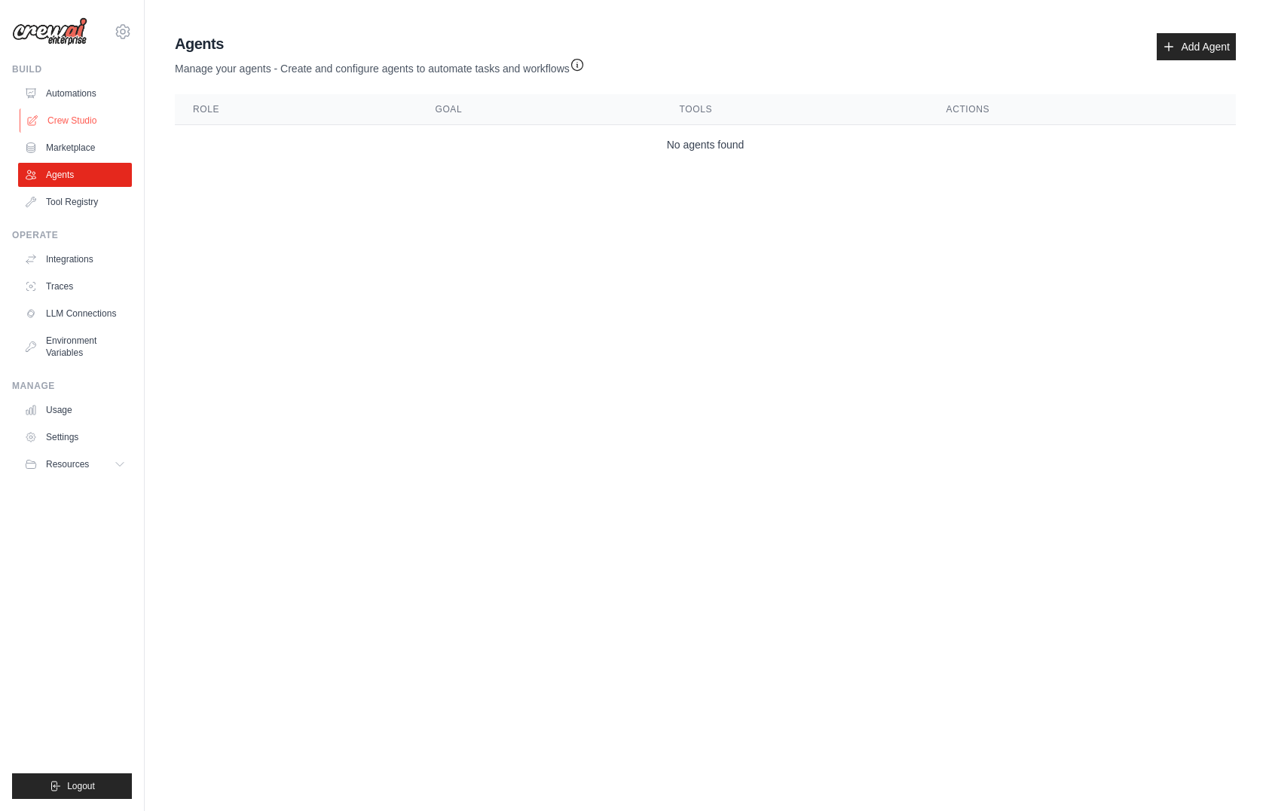
click at [89, 127] on link "Crew Studio" at bounding box center [77, 120] width 114 height 24
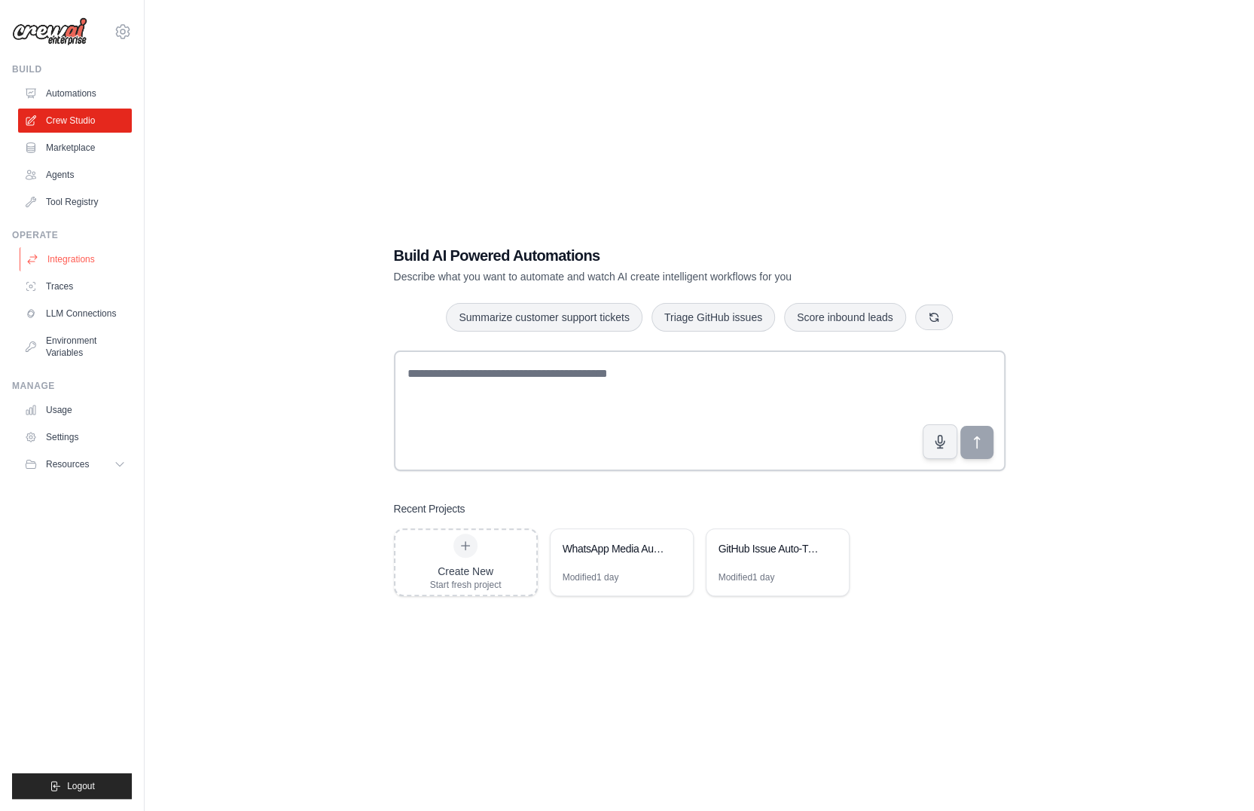
click at [63, 253] on link "Integrations" at bounding box center [77, 259] width 114 height 24
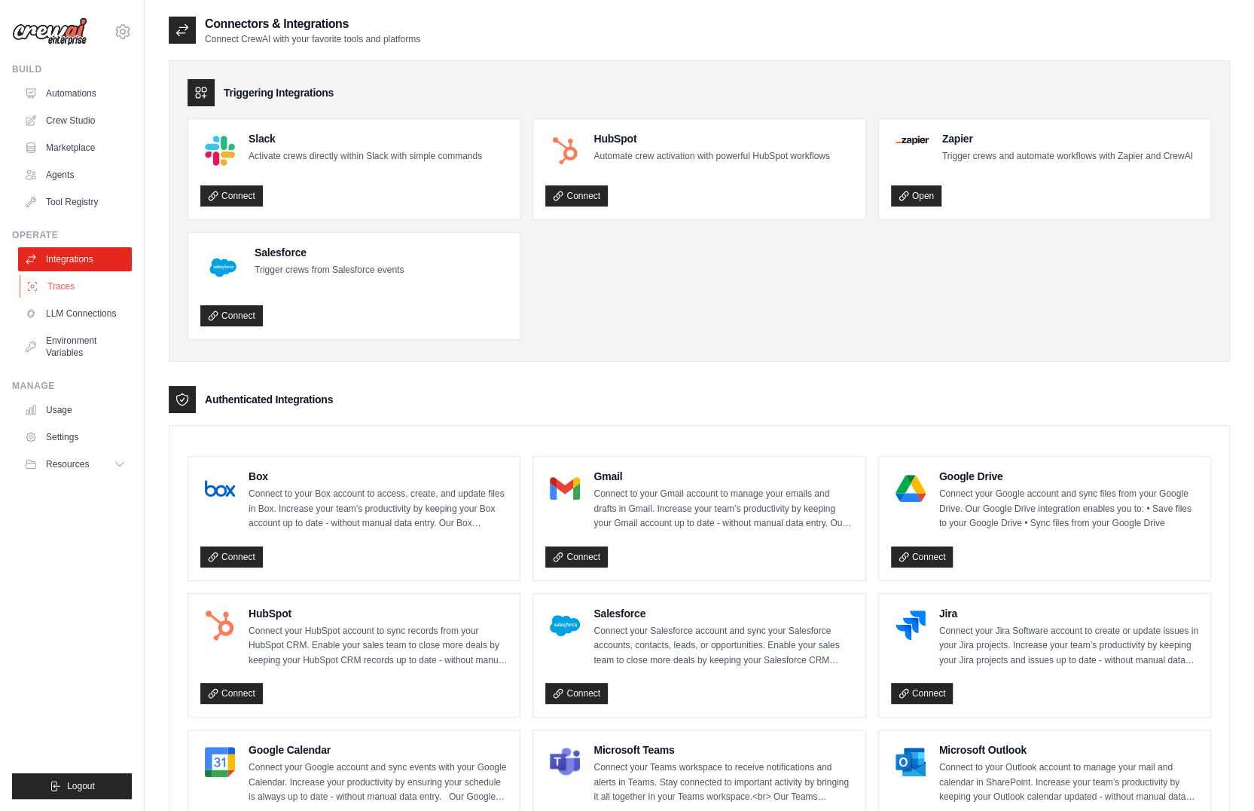
click at [68, 287] on link "Traces" at bounding box center [77, 286] width 114 height 24
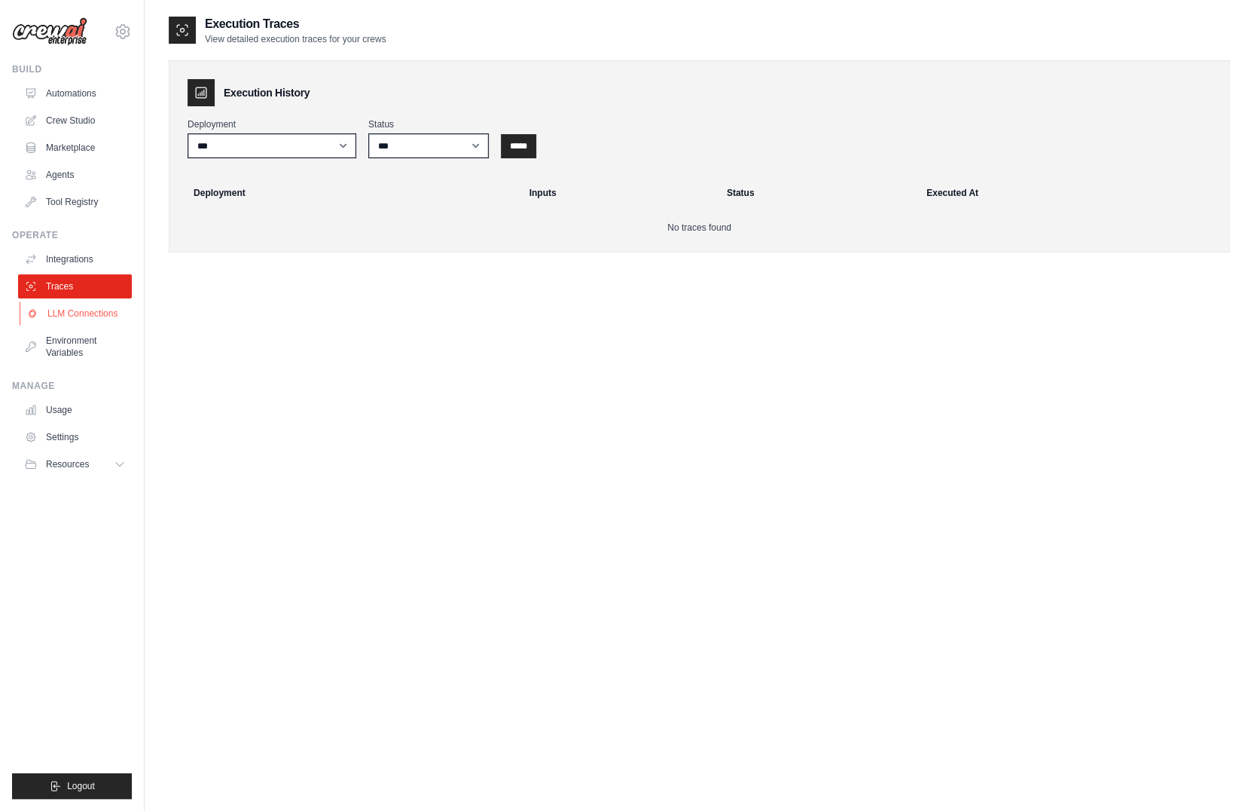
click at [69, 310] on link "LLM Connections" at bounding box center [77, 313] width 114 height 24
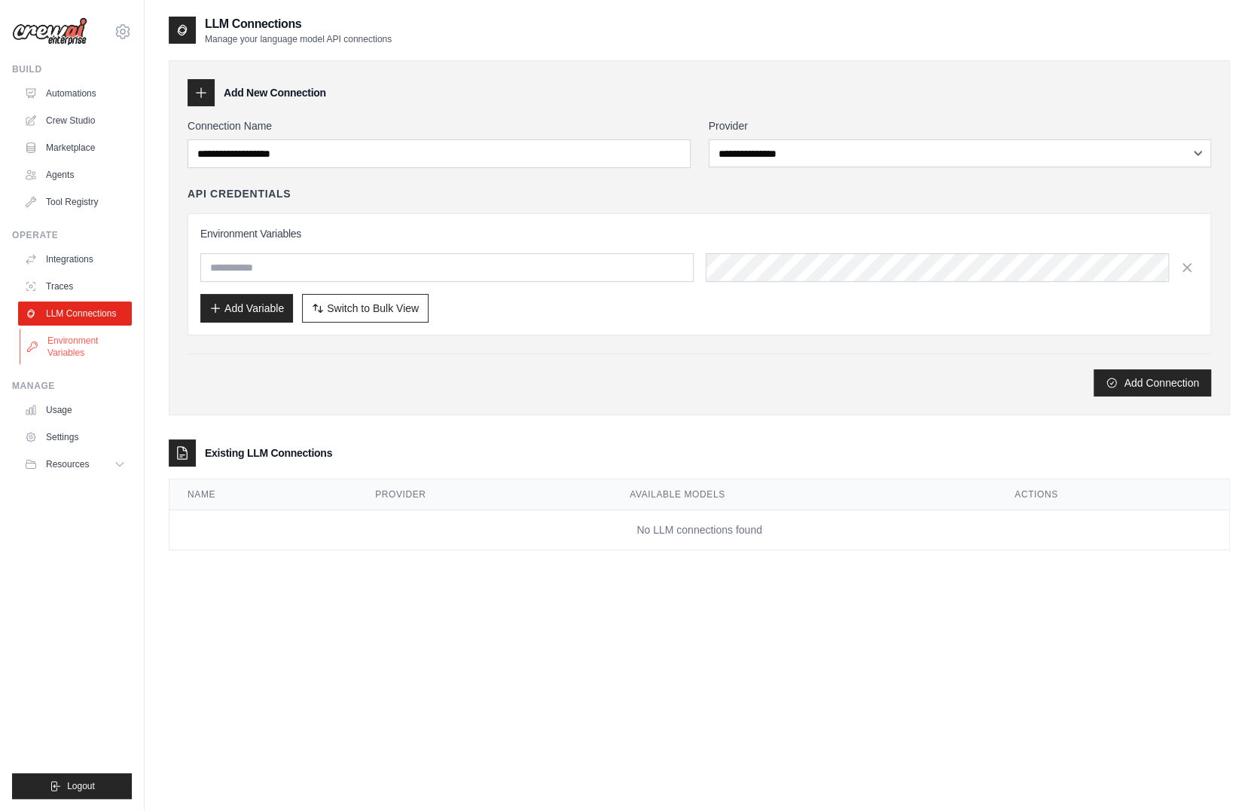
click at [72, 336] on link "Environment Variables" at bounding box center [77, 346] width 114 height 36
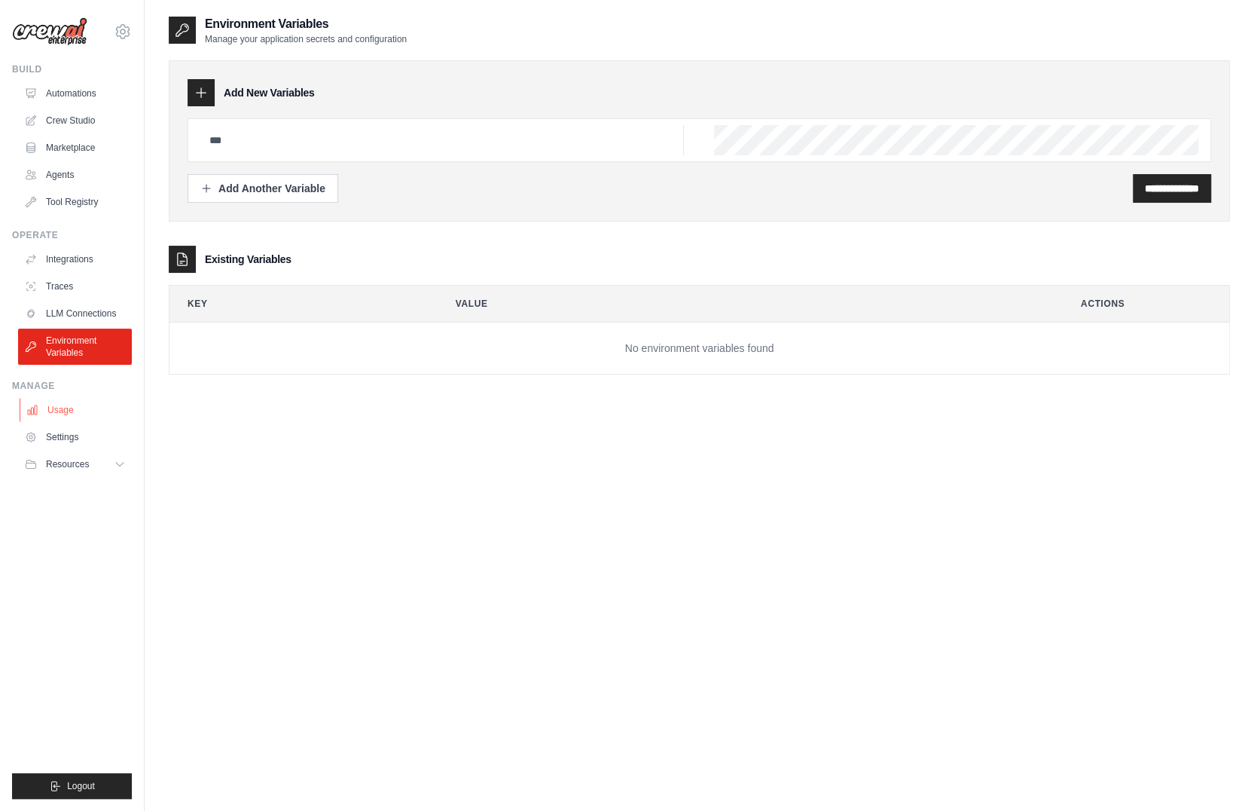
click at [72, 402] on link "Usage" at bounding box center [77, 410] width 114 height 24
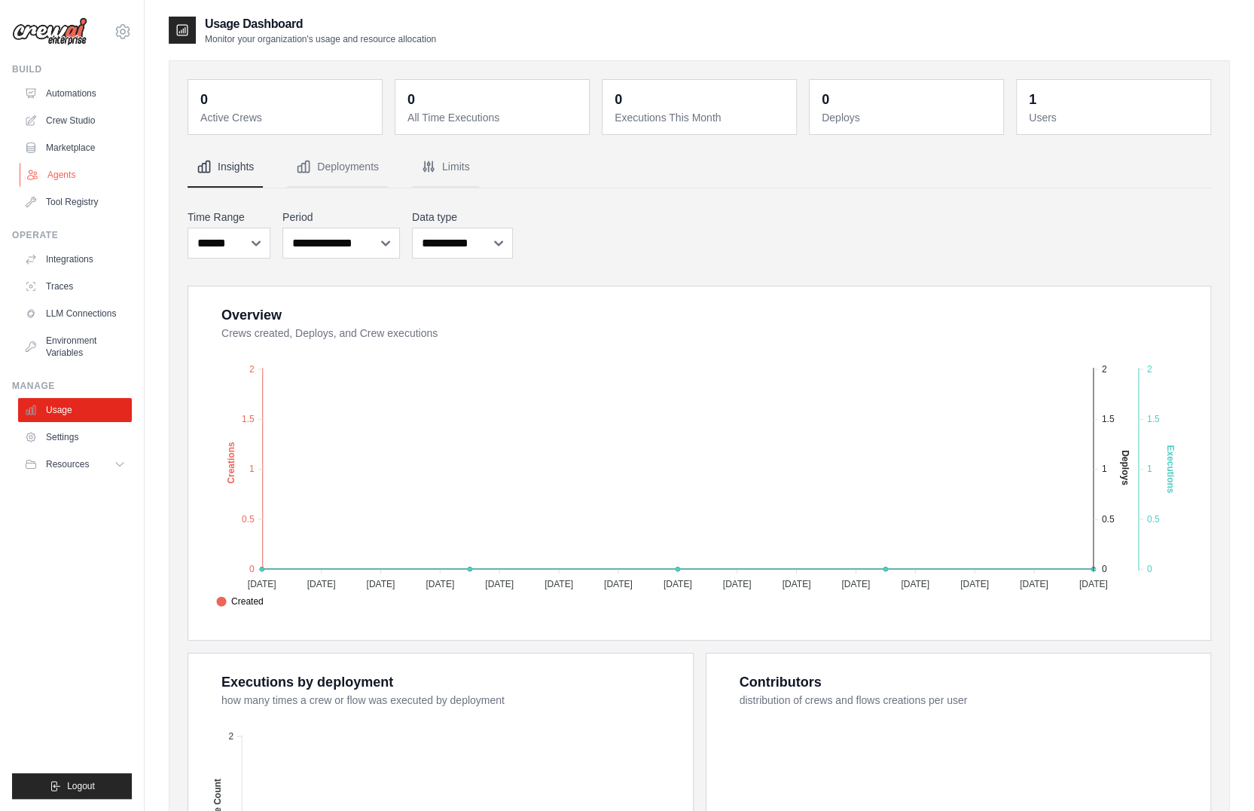
click at [94, 186] on link "Agents" at bounding box center [77, 175] width 114 height 24
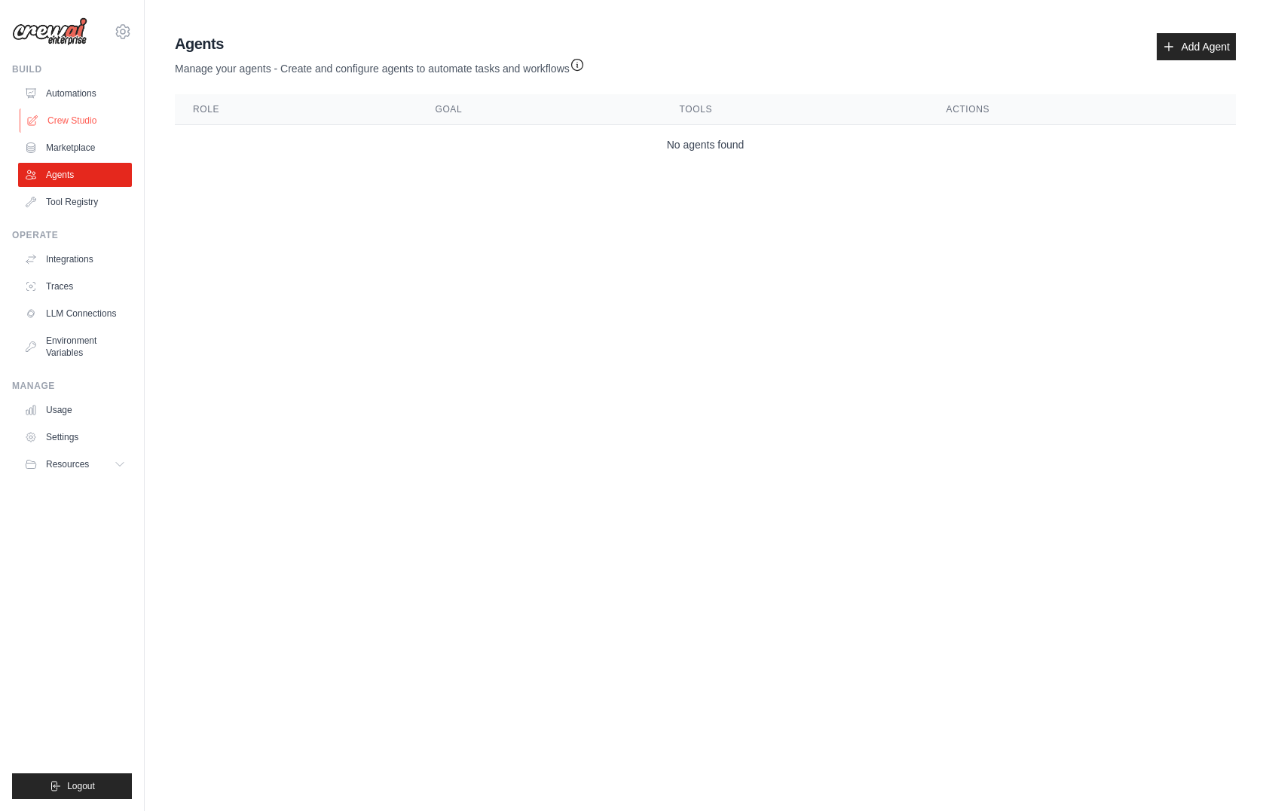
click at [89, 124] on link "Crew Studio" at bounding box center [77, 120] width 114 height 24
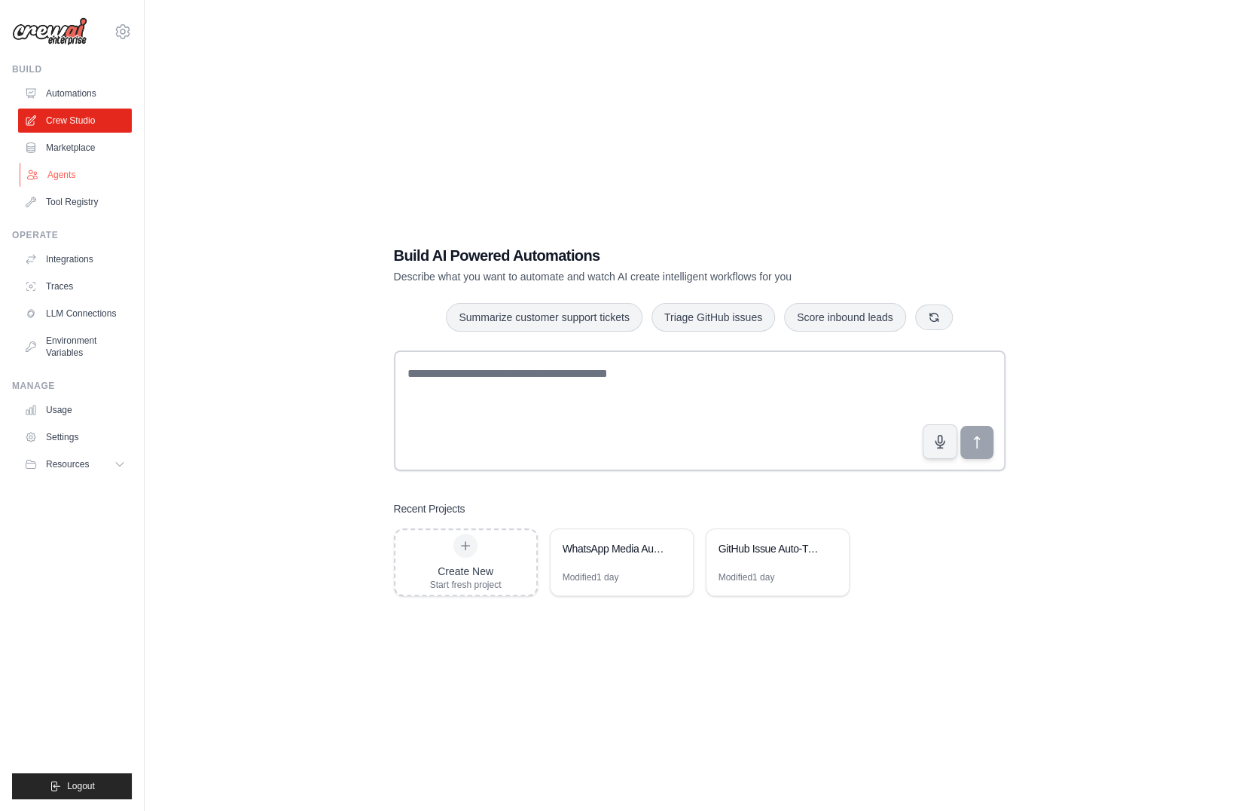
click at [56, 185] on link "Agents" at bounding box center [77, 175] width 114 height 24
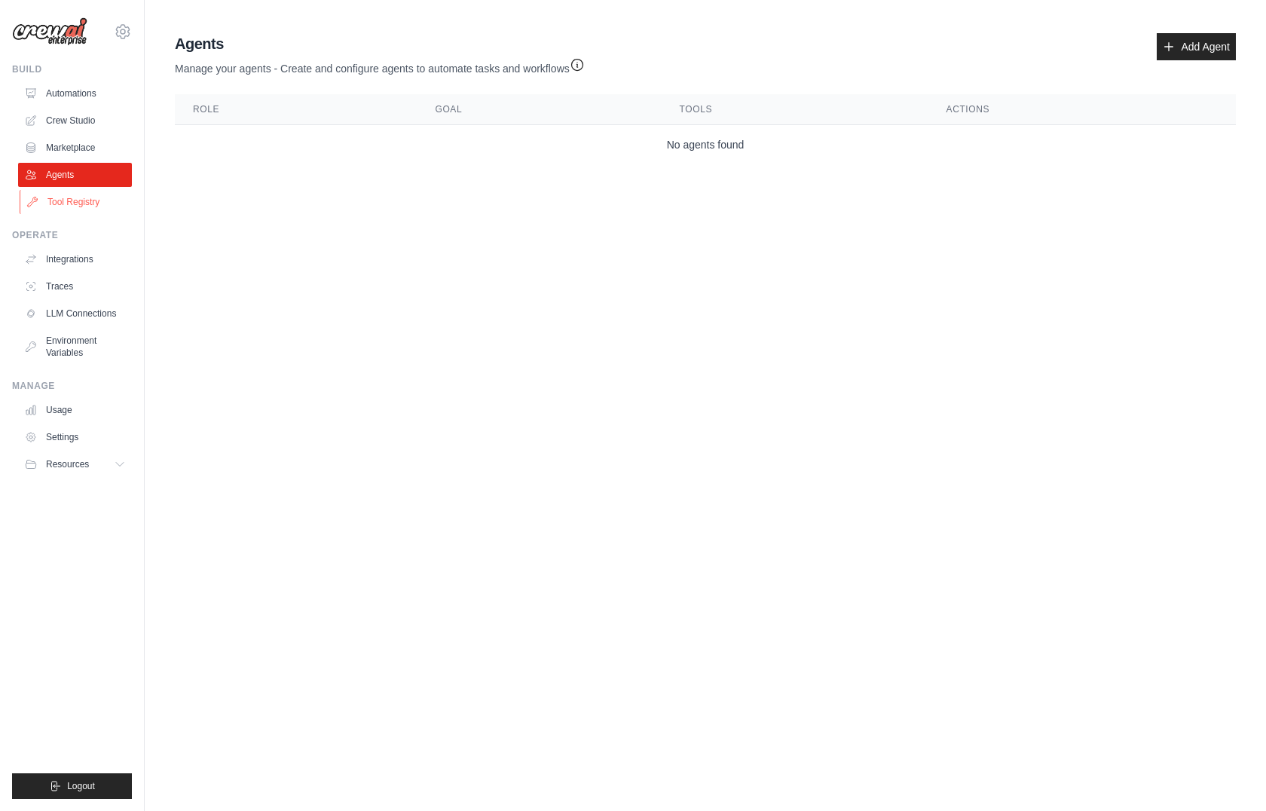
click at [64, 212] on link "Tool Registry" at bounding box center [77, 202] width 114 height 24
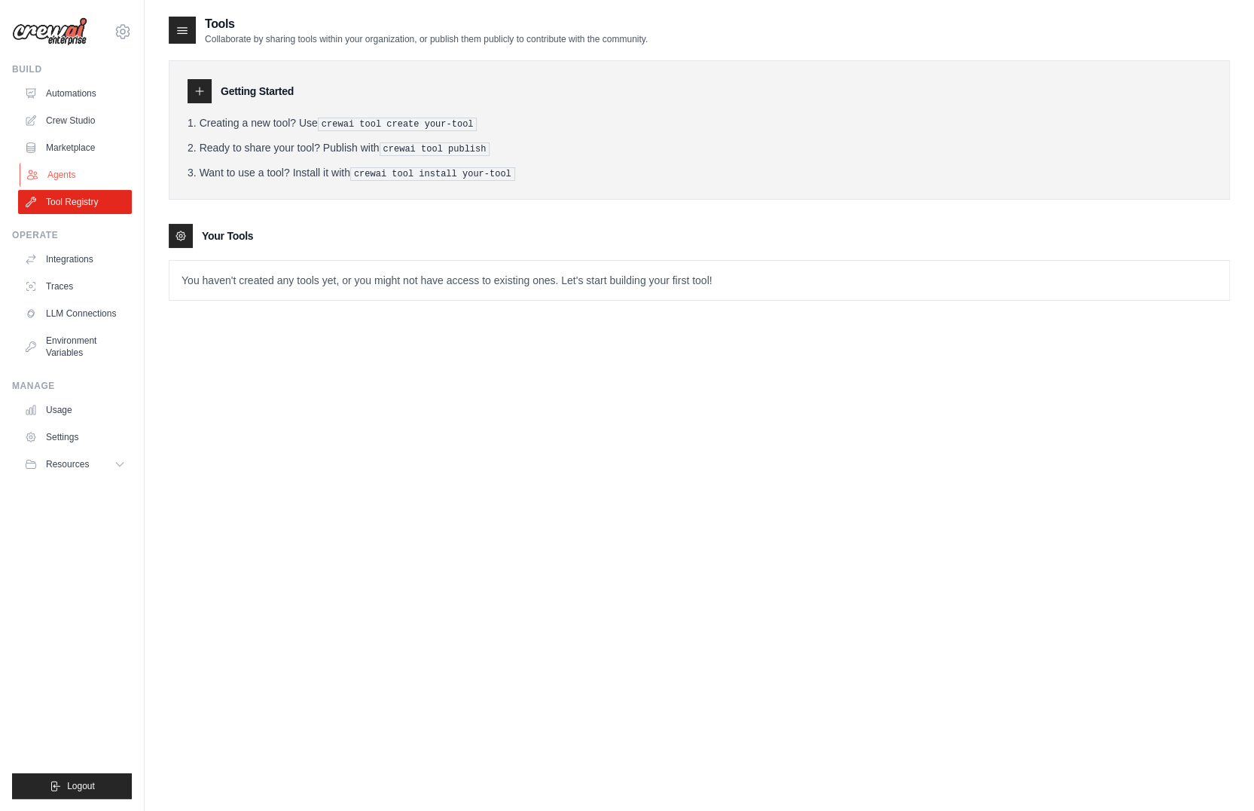
click at [65, 182] on link "Agents" at bounding box center [77, 175] width 114 height 24
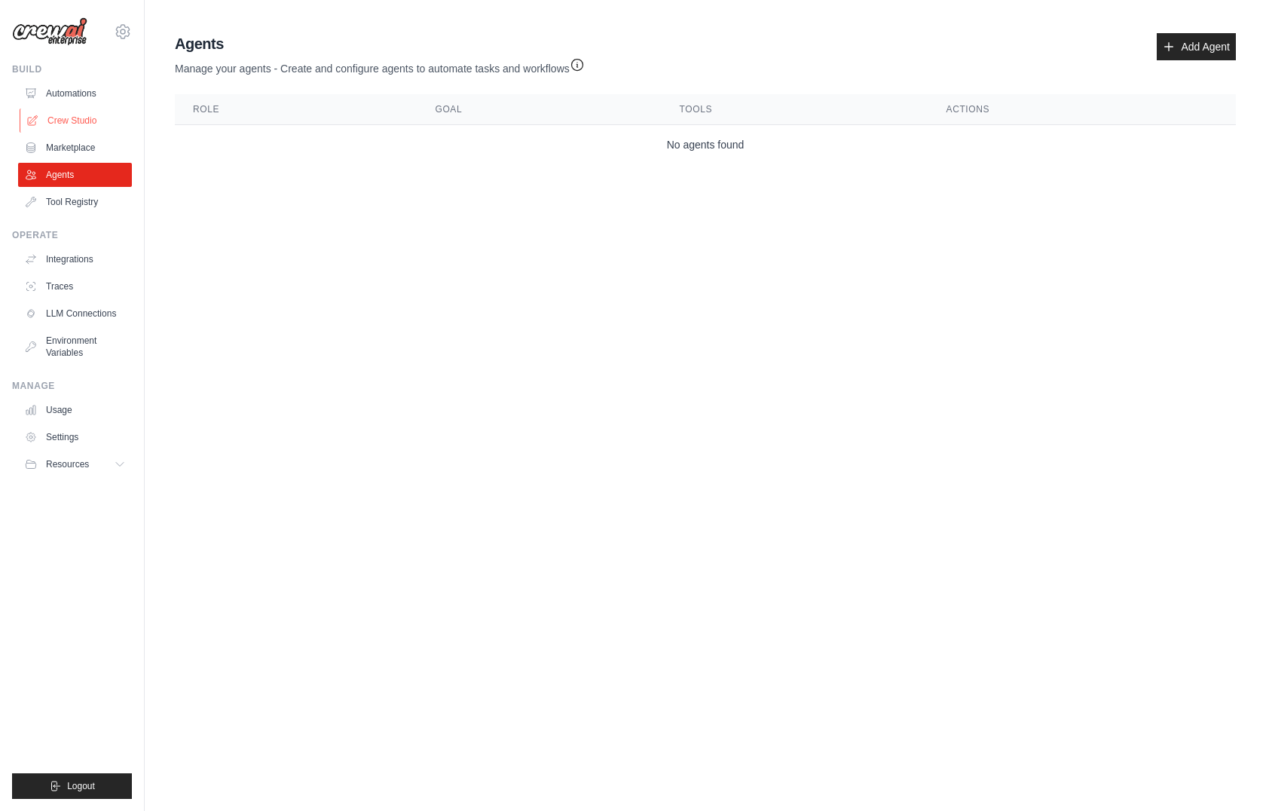
click at [42, 110] on link "Crew Studio" at bounding box center [77, 120] width 114 height 24
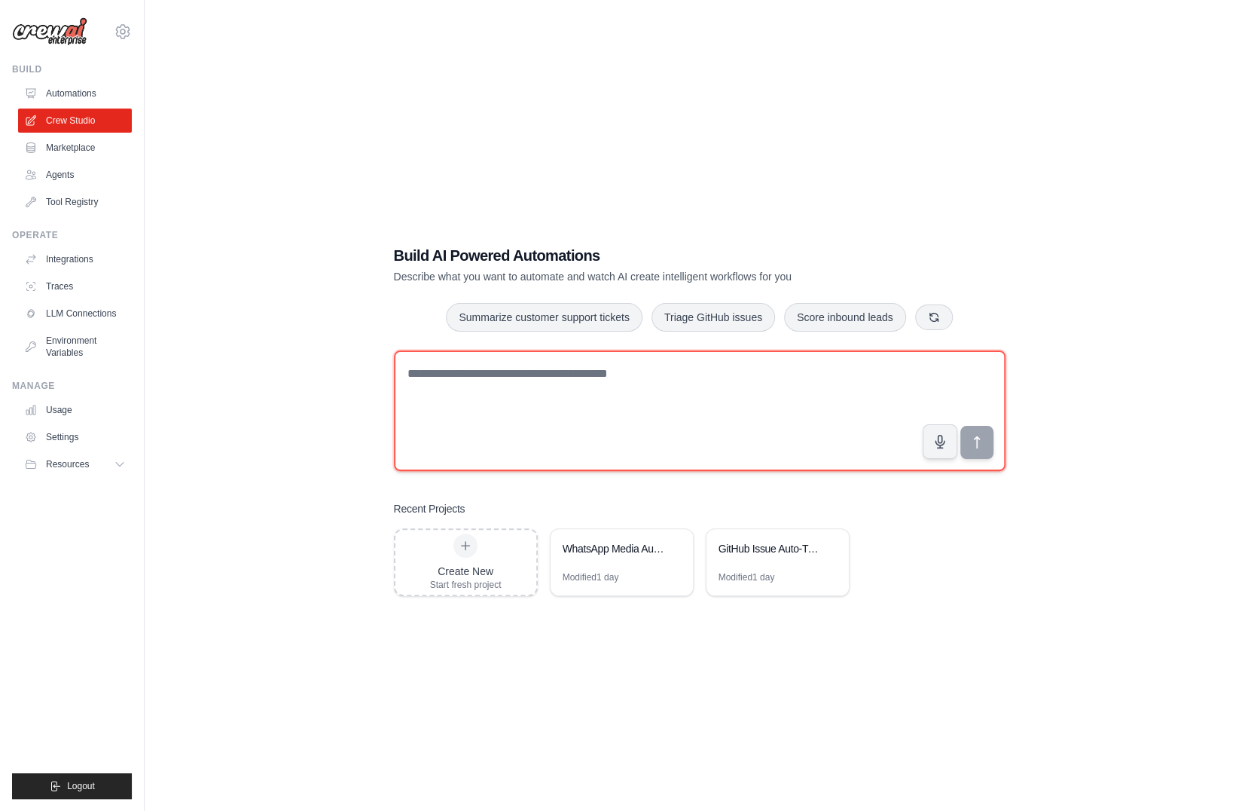
click at [563, 403] on textarea at bounding box center [700, 410] width 612 height 121
click at [606, 396] on textarea "**********" at bounding box center [700, 410] width 612 height 121
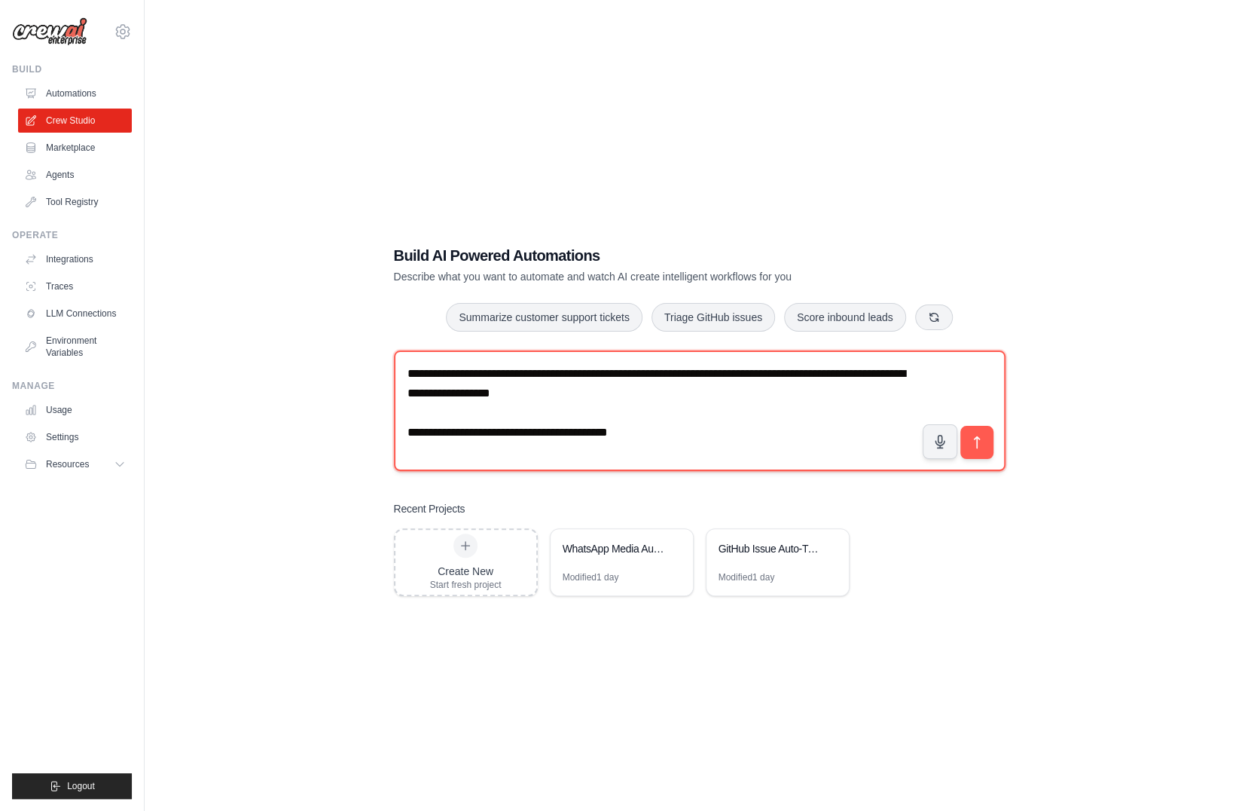
click at [731, 444] on textarea "**********" at bounding box center [700, 410] width 612 height 121
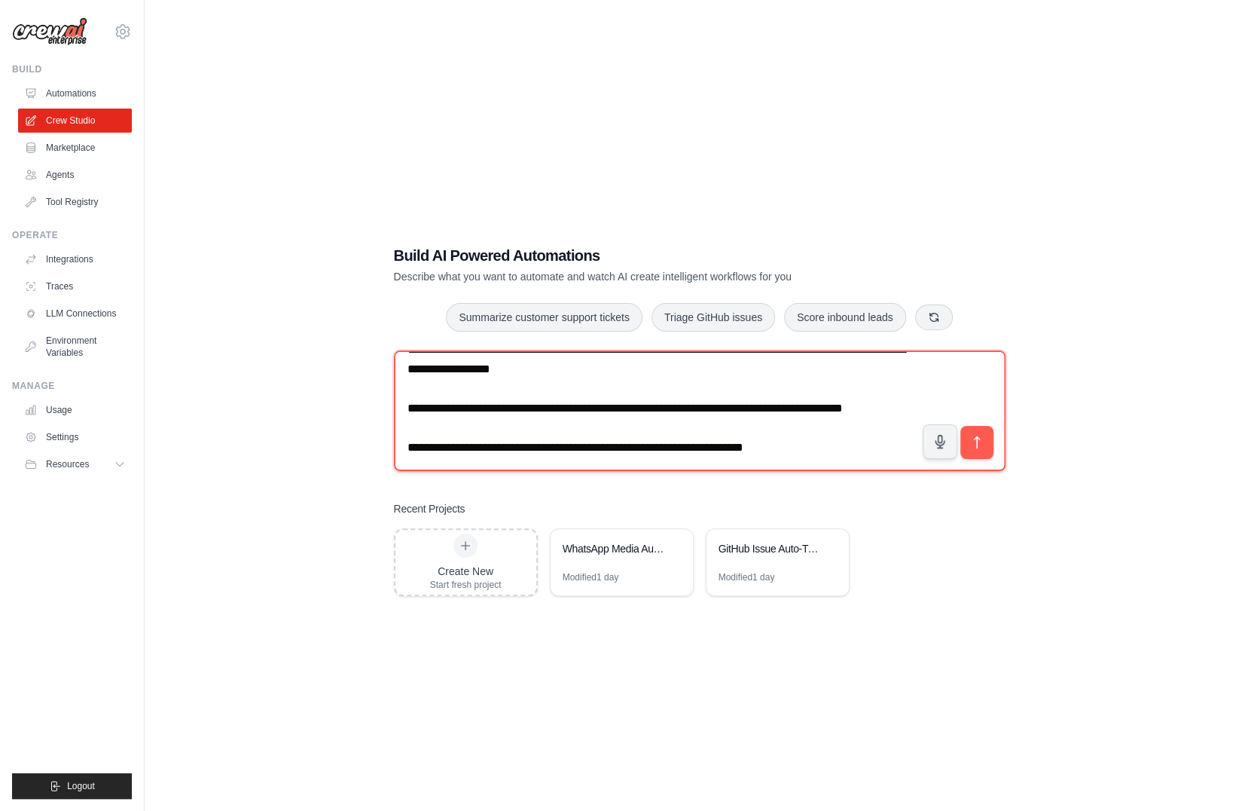
type textarea "**********"
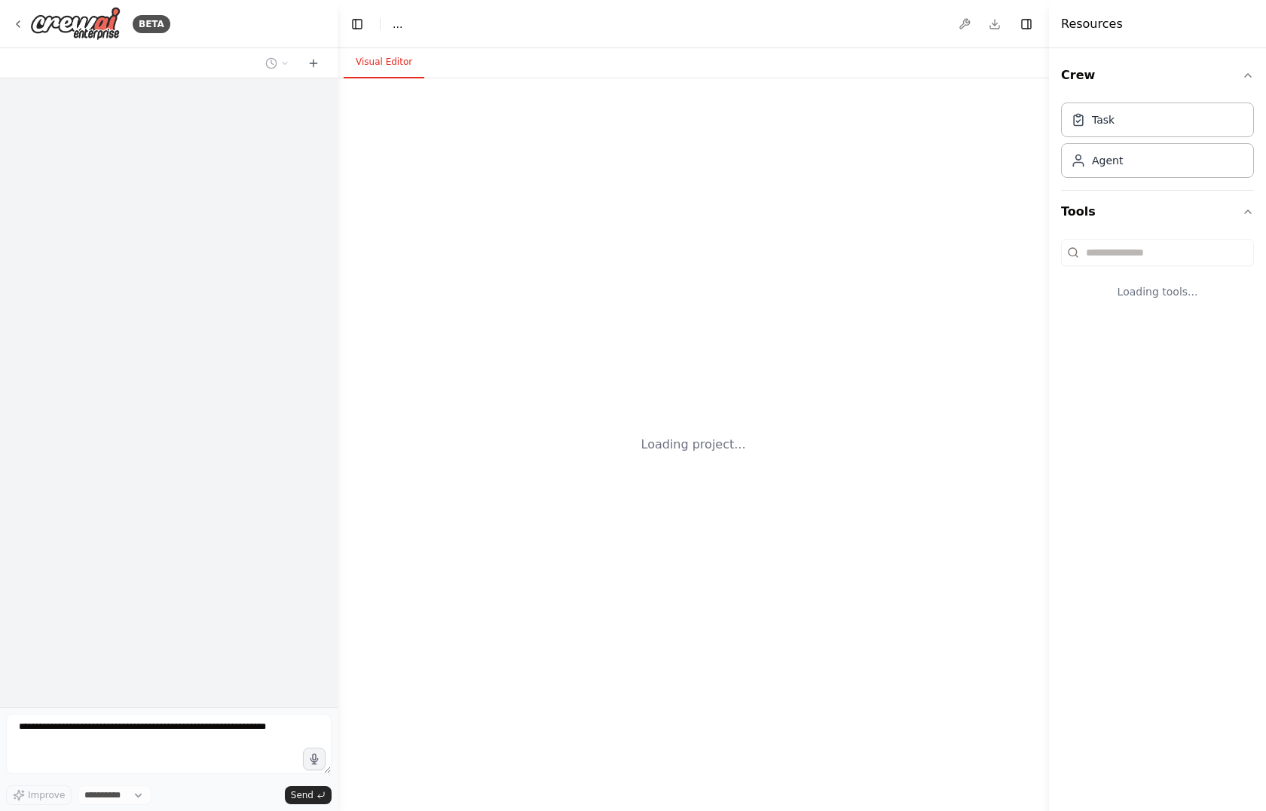
select select "****"
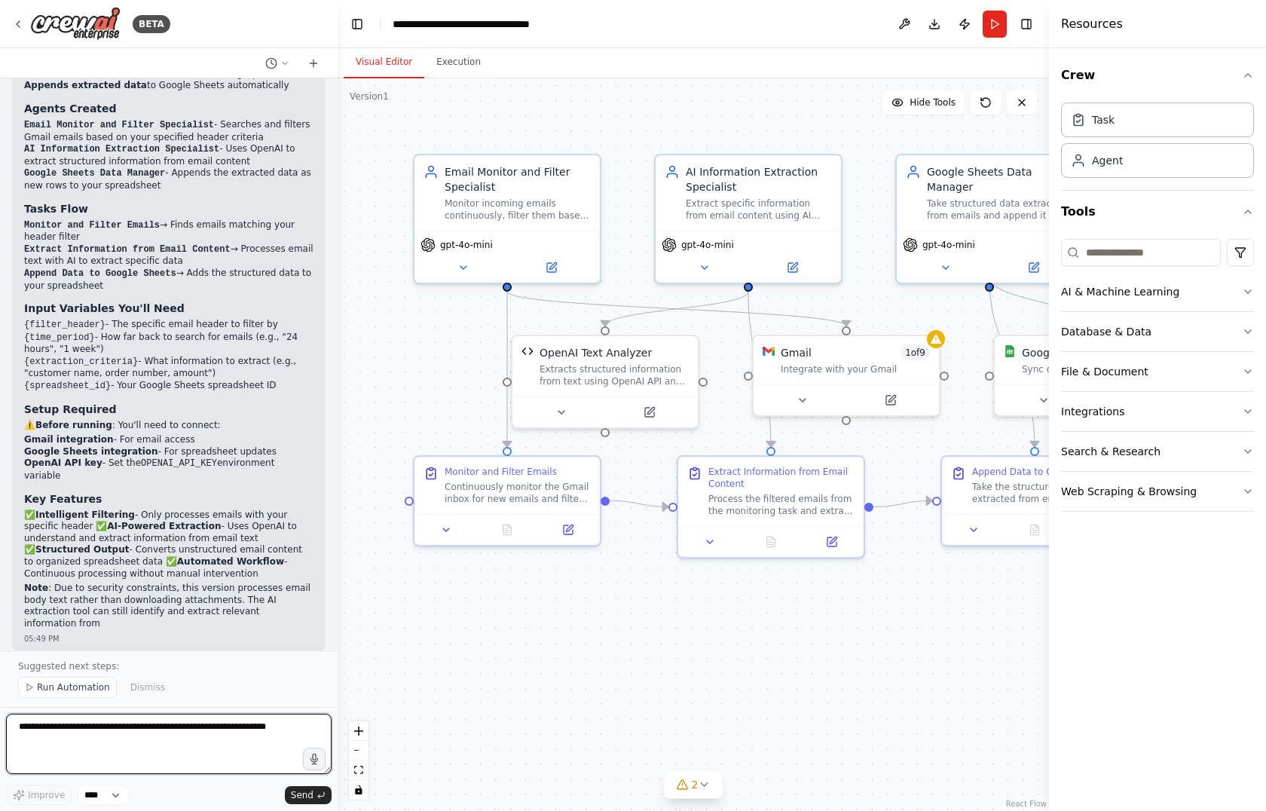
scroll to position [2225, 0]
